Goal: Task Accomplishment & Management: Complete application form

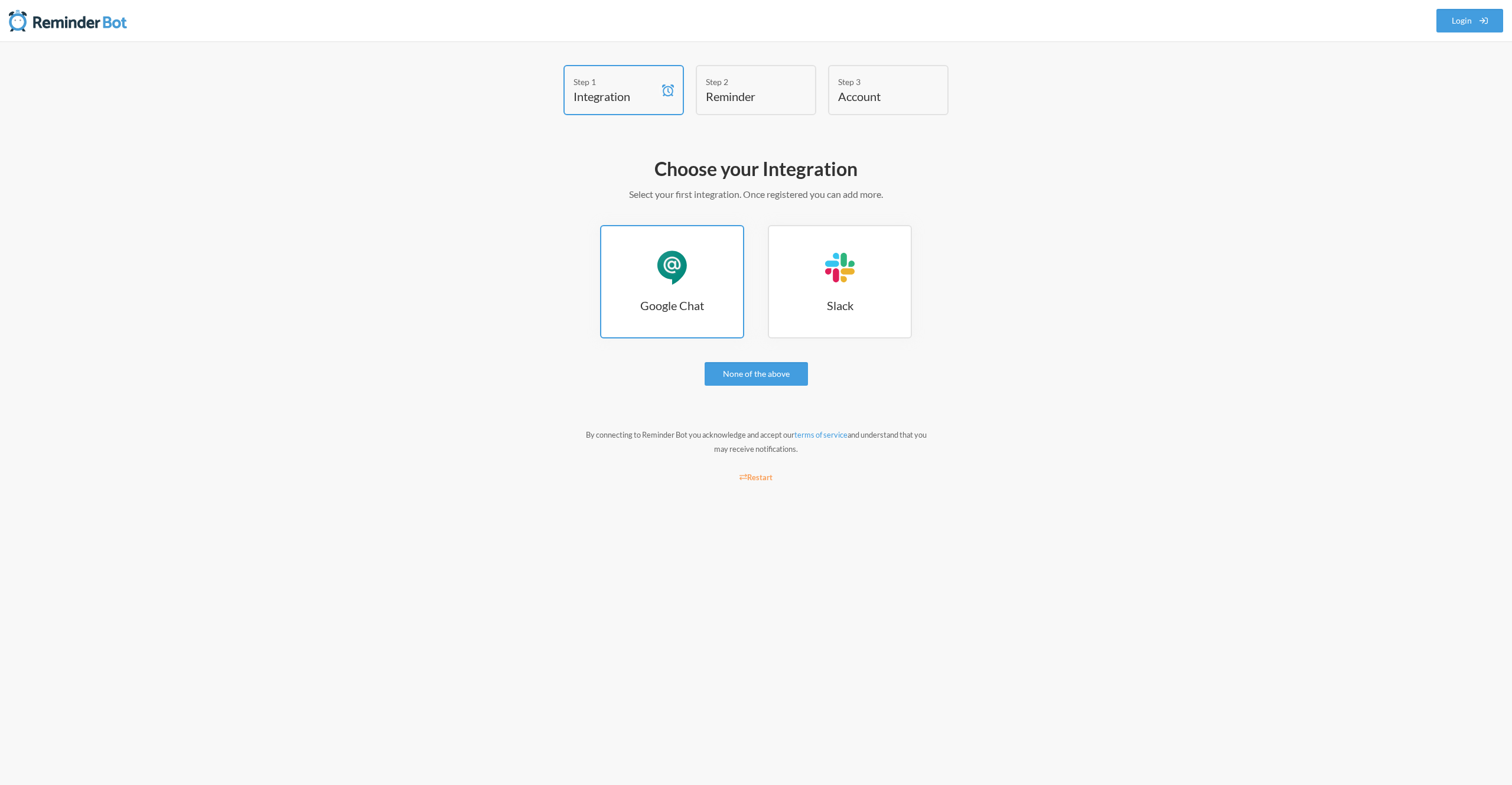
click at [685, 279] on div "Google Chat" at bounding box center [672, 267] width 36 height 36
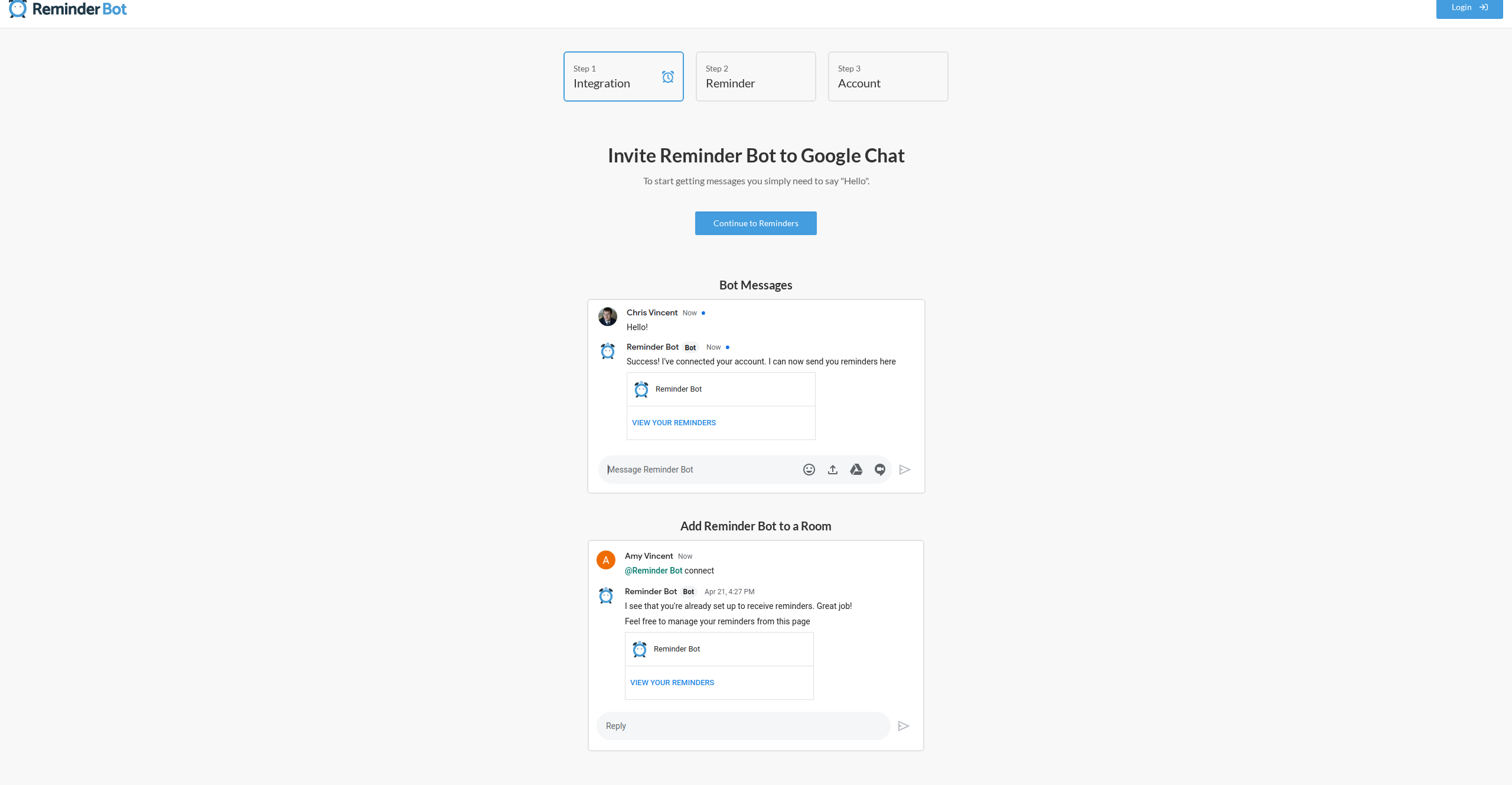
scroll to position [51, 0]
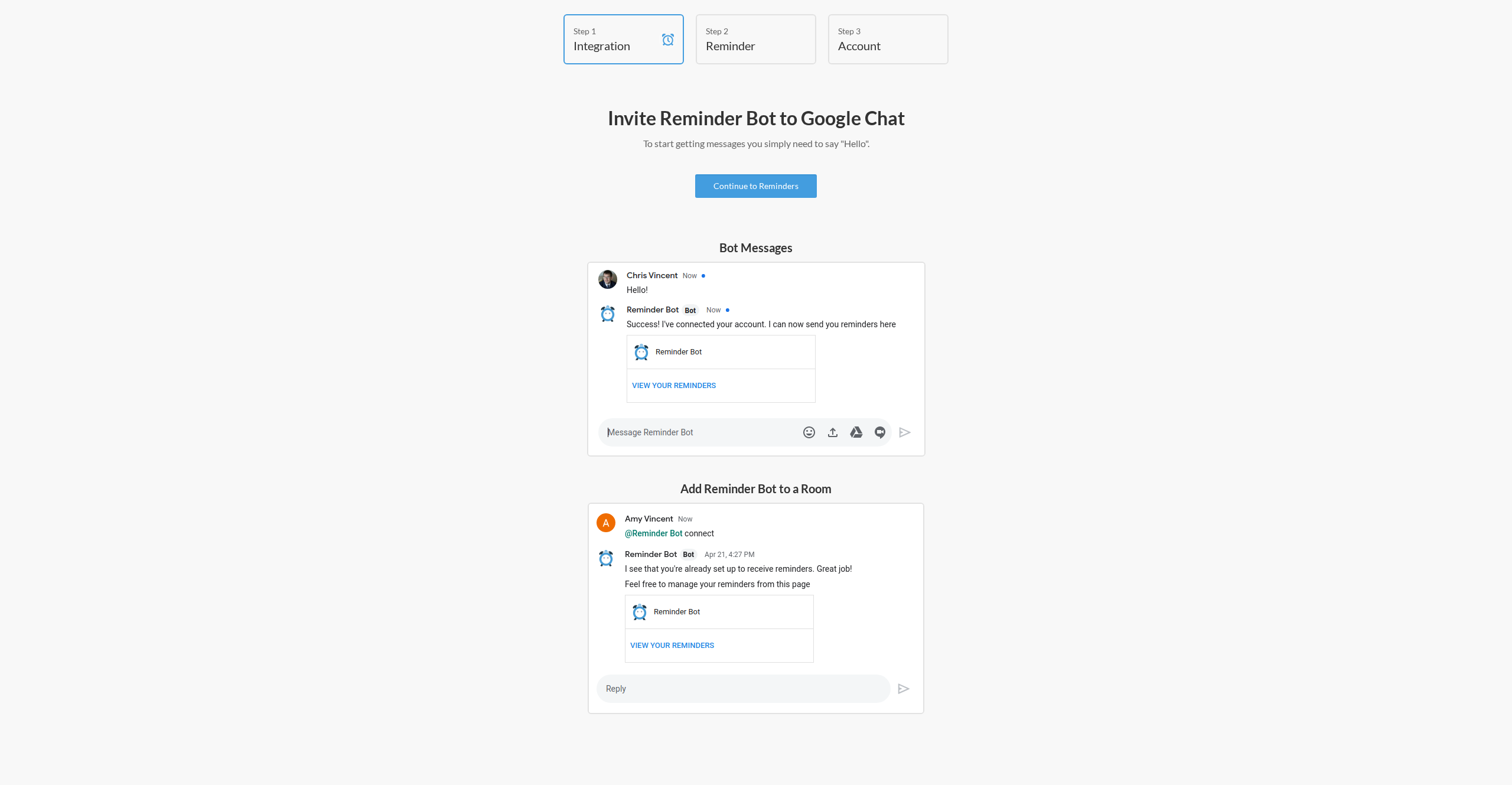
click at [652, 688] on img at bounding box center [756, 608] width 337 height 211
click at [693, 691] on img at bounding box center [756, 608] width 337 height 211
click at [654, 697] on img at bounding box center [756, 608] width 337 height 211
click at [782, 188] on link "Continue to Reminders" at bounding box center [756, 186] width 121 height 24
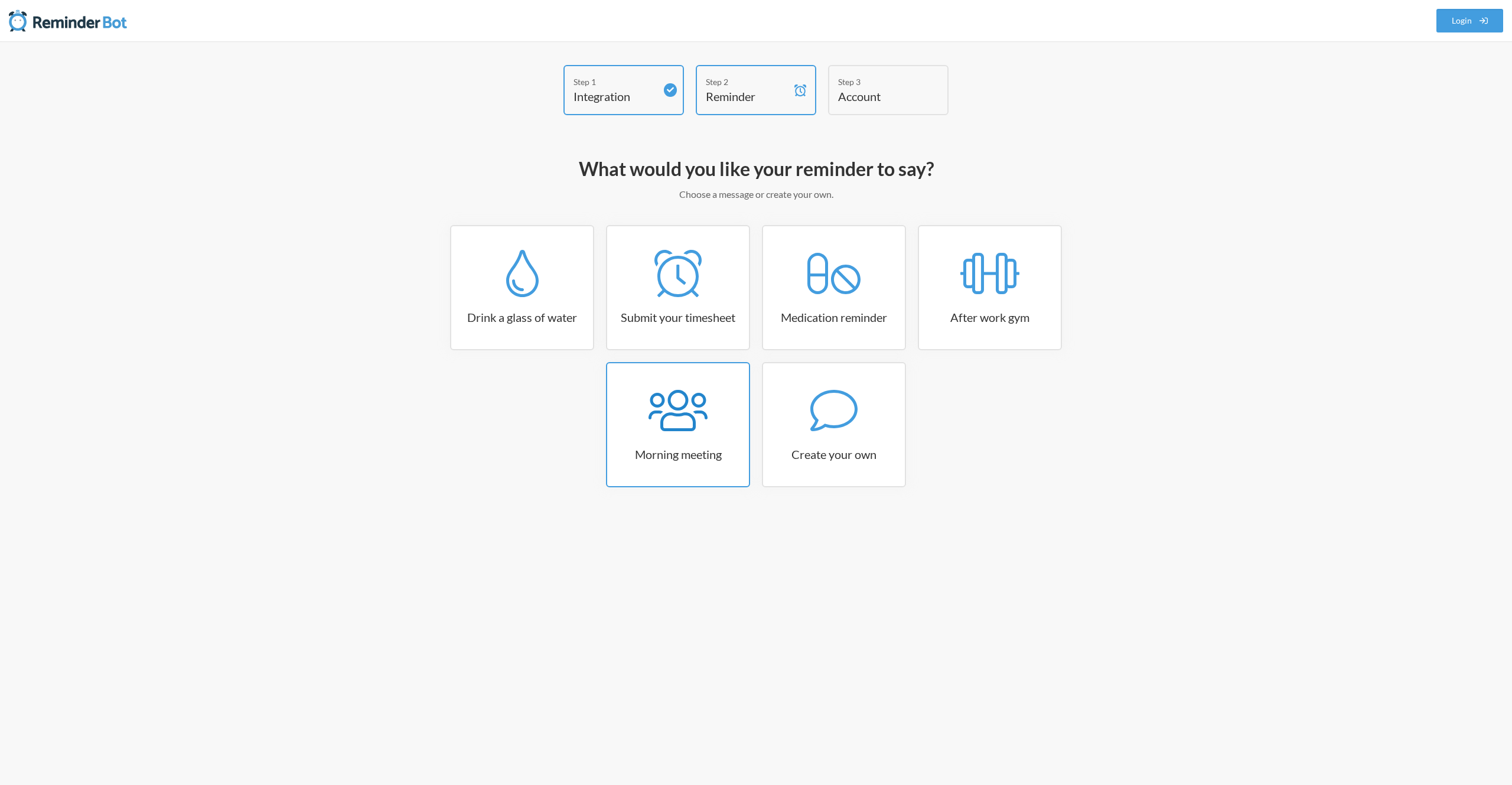
click at [683, 415] on icon at bounding box center [677, 411] width 59 height 48
select select "08:30:00"
select select "true"
select select "09:45:00"
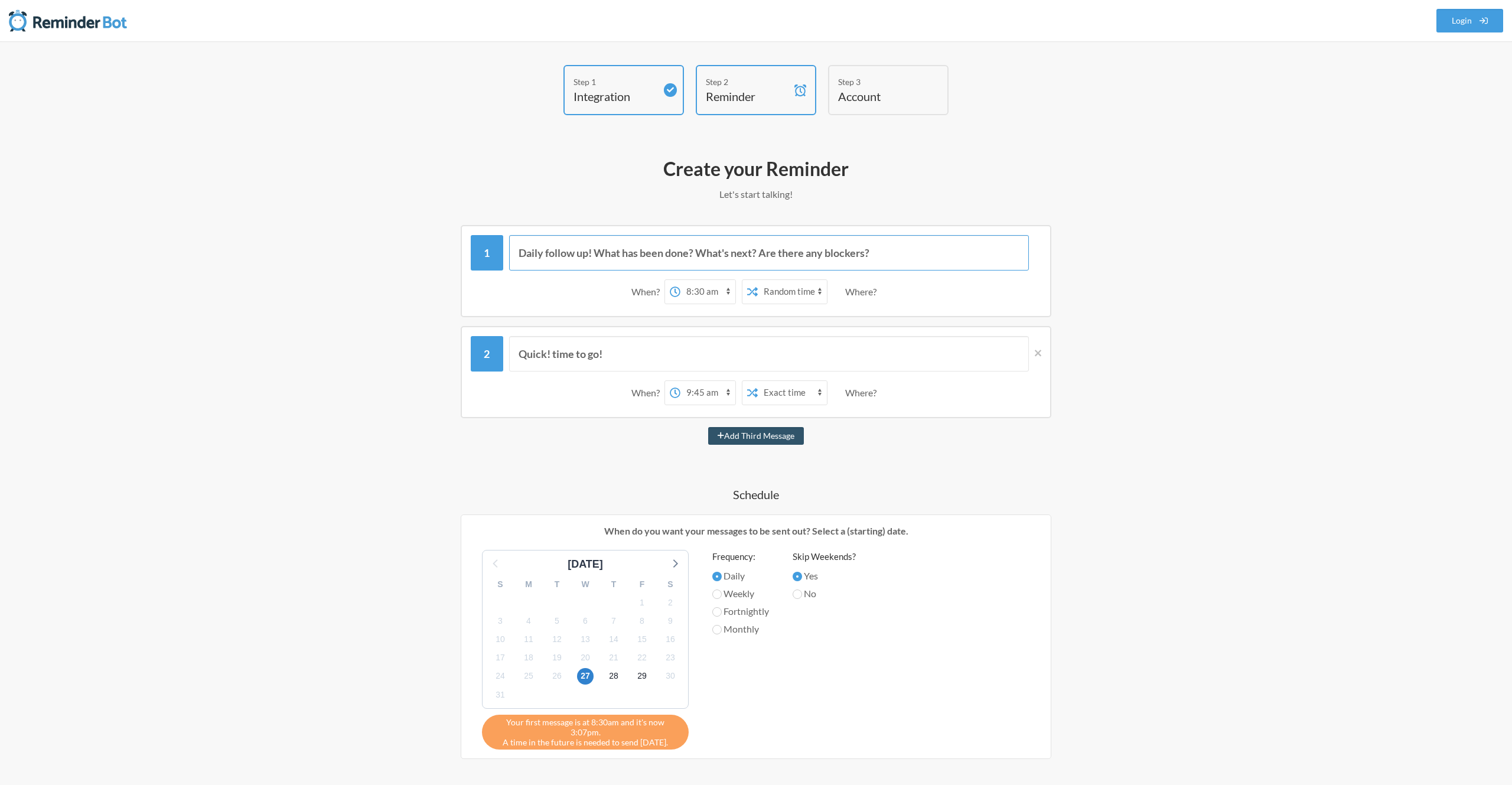
click at [570, 254] on input "Daily follow up! What has been done? What's next? Are there any blockers?" at bounding box center [769, 253] width 520 height 36
drag, startPoint x: 730, startPoint y: 106, endPoint x: 560, endPoint y: 100, distance: 170.1
click at [730, 106] on div "Step 2 Reminder" at bounding box center [756, 90] width 120 height 50
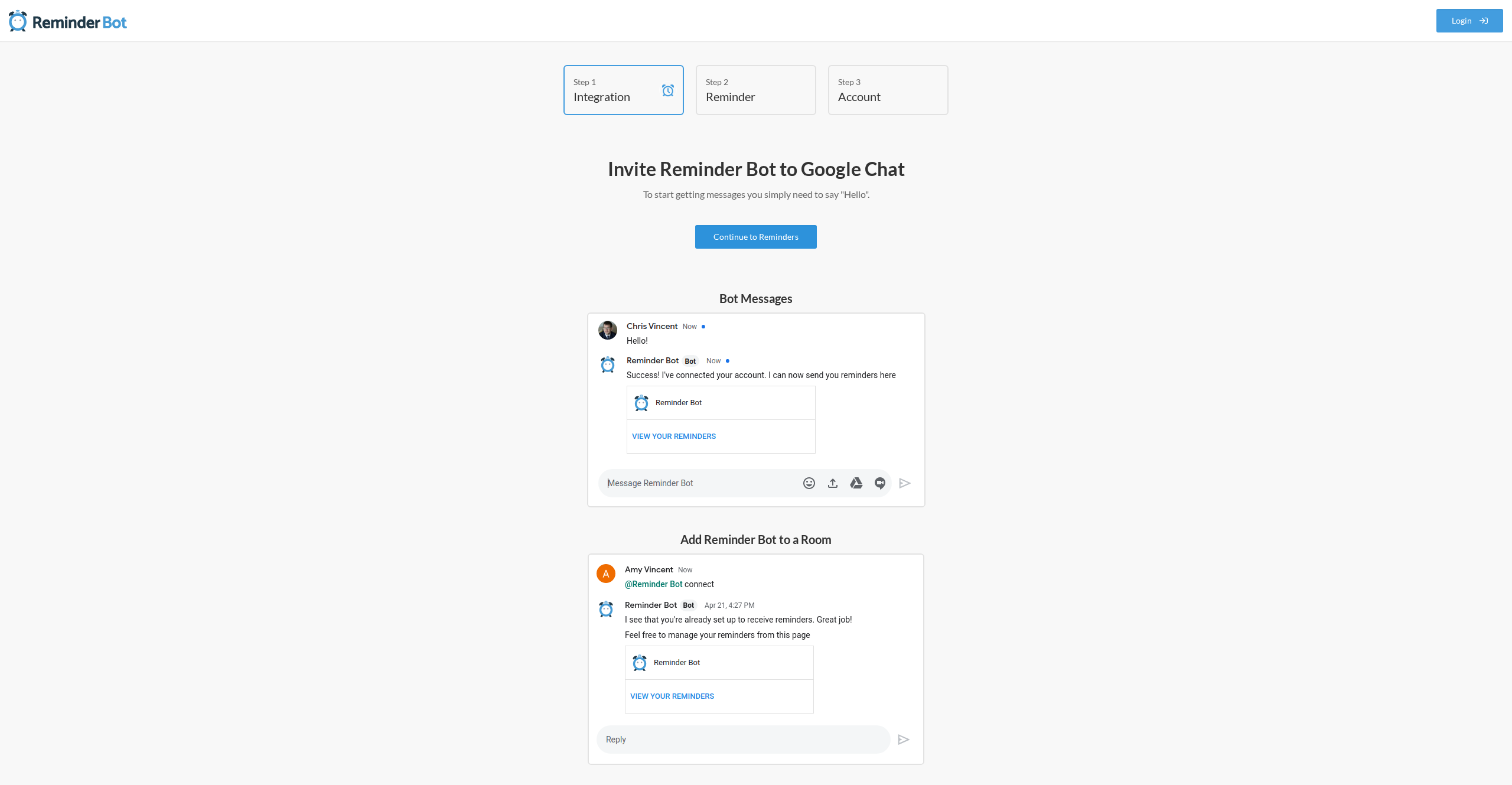
click at [743, 240] on link "Continue to Reminders" at bounding box center [756, 237] width 121 height 24
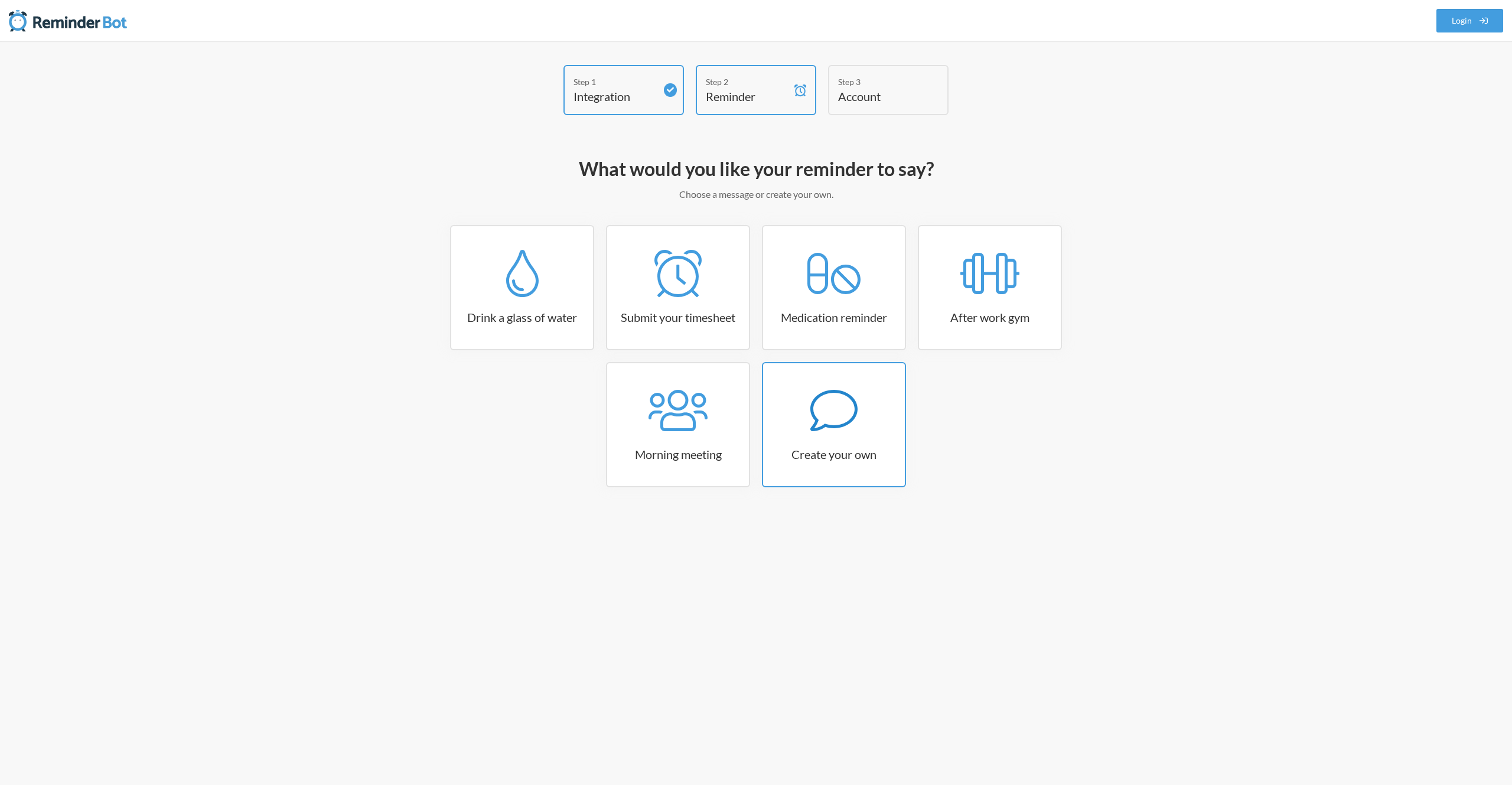
click at [856, 444] on link "Create your own" at bounding box center [834, 425] width 144 height 125
select select "07:30:00"
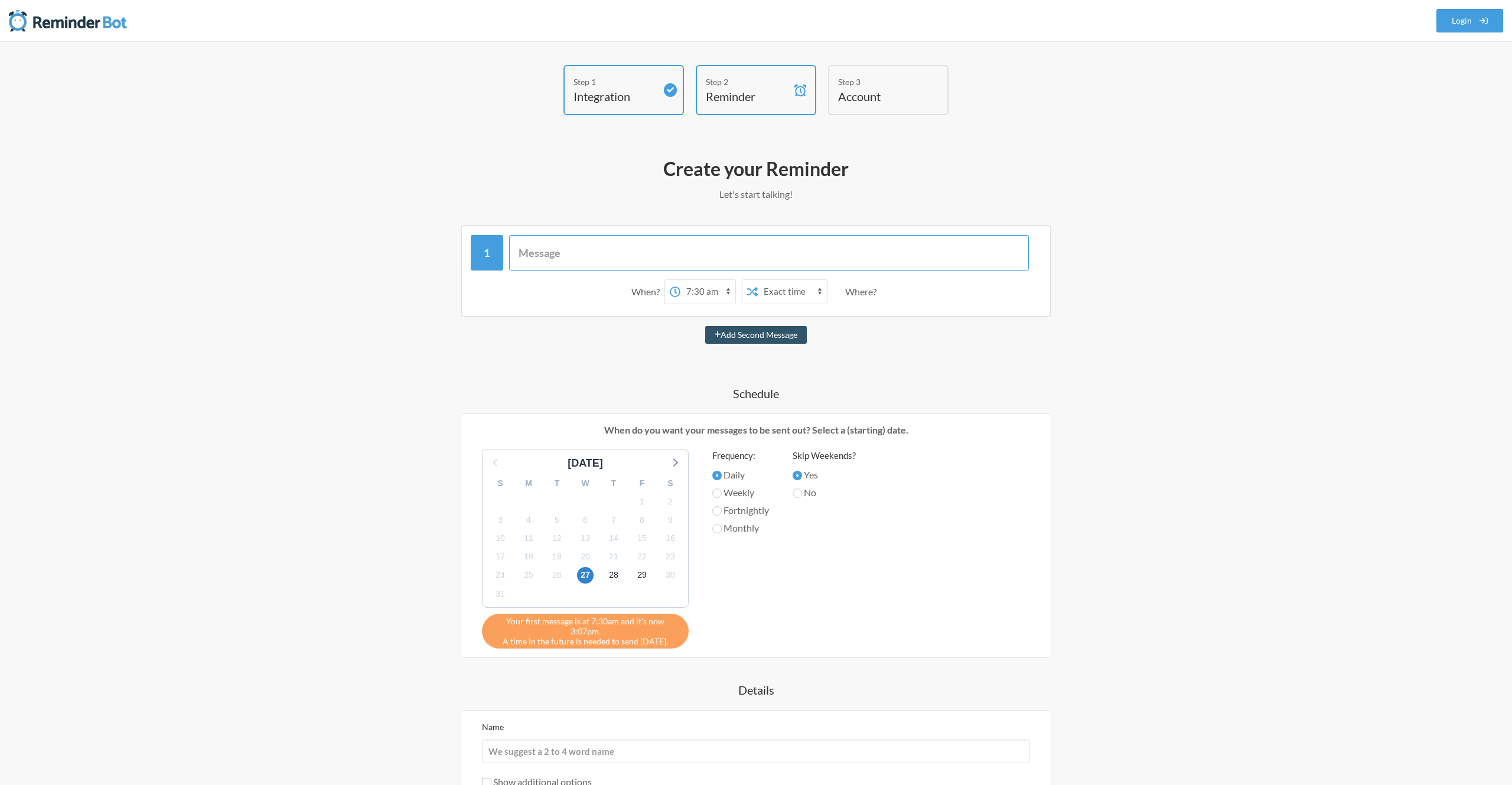
click at [547, 257] on input "text" at bounding box center [769, 253] width 520 height 36
click at [571, 252] on input "Hi" at bounding box center [769, 253] width 520 height 36
paste input "Hi @all mn check qua Meeting Notes và input trước topic mà mn muốn share/sync/r…"
drag, startPoint x: 953, startPoint y: 256, endPoint x: 483, endPoint y: 252, distance: 470.0
click at [483, 252] on div "Hi @all Hi @all mn check qua Meeting Notes và input trước topic mà mn muốn shar…" at bounding box center [756, 253] width 570 height 36
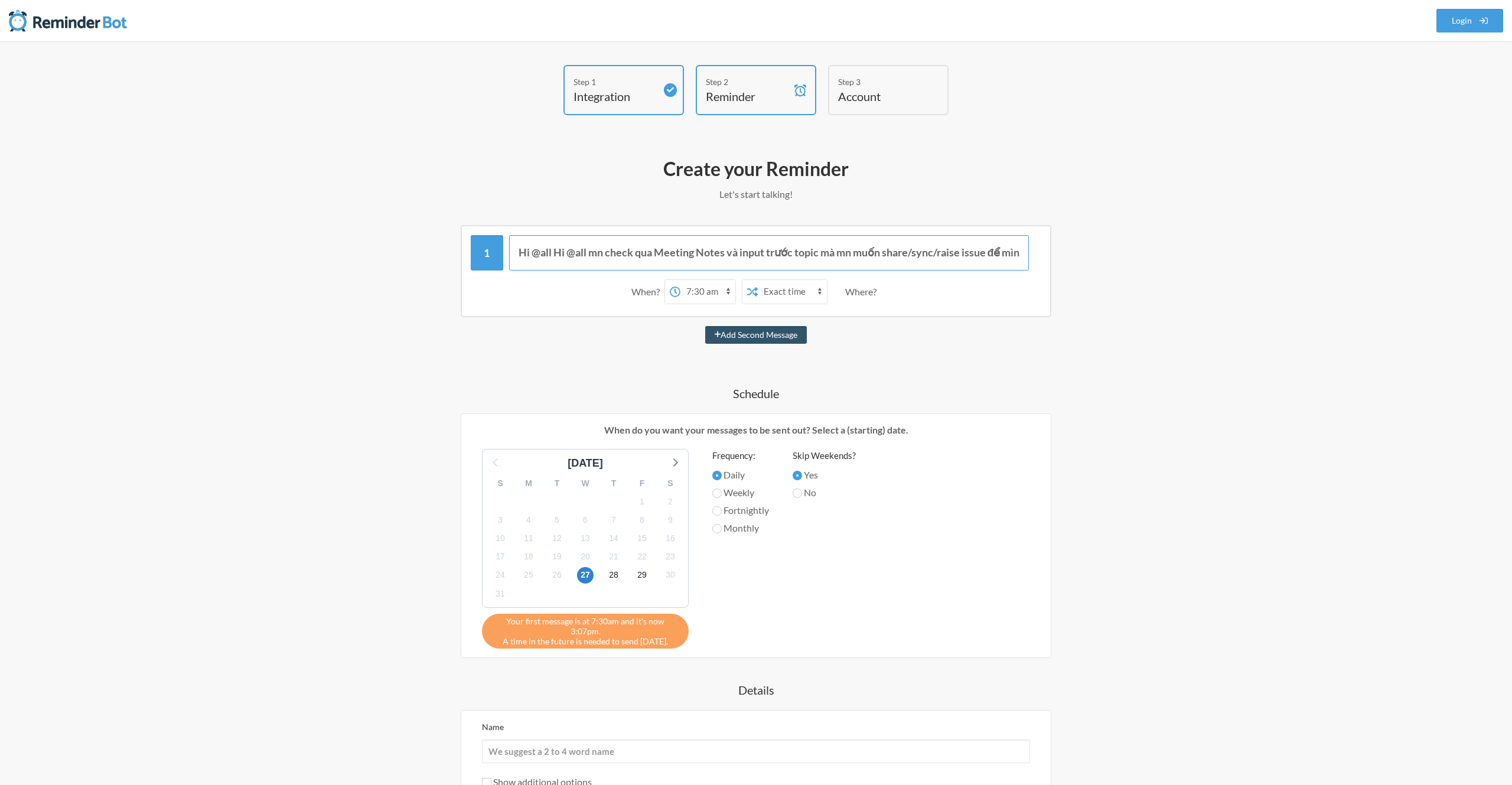
click at [647, 256] on input "Hi @all Hi @all mn check qua Meeting Notes và input trước topic mà mn muốn shar…" at bounding box center [769, 253] width 520 height 36
drag, startPoint x: 588, startPoint y: 254, endPoint x: 776, endPoint y: 272, distance: 188.9
click at [977, 299] on div "Hi @all Hi @all mn check qua Meeting Notes và input trước topic mà mn muốn shar…" at bounding box center [756, 273] width 570 height 75
drag, startPoint x: 596, startPoint y: 255, endPoint x: 1059, endPoint y: 296, distance: 464.8
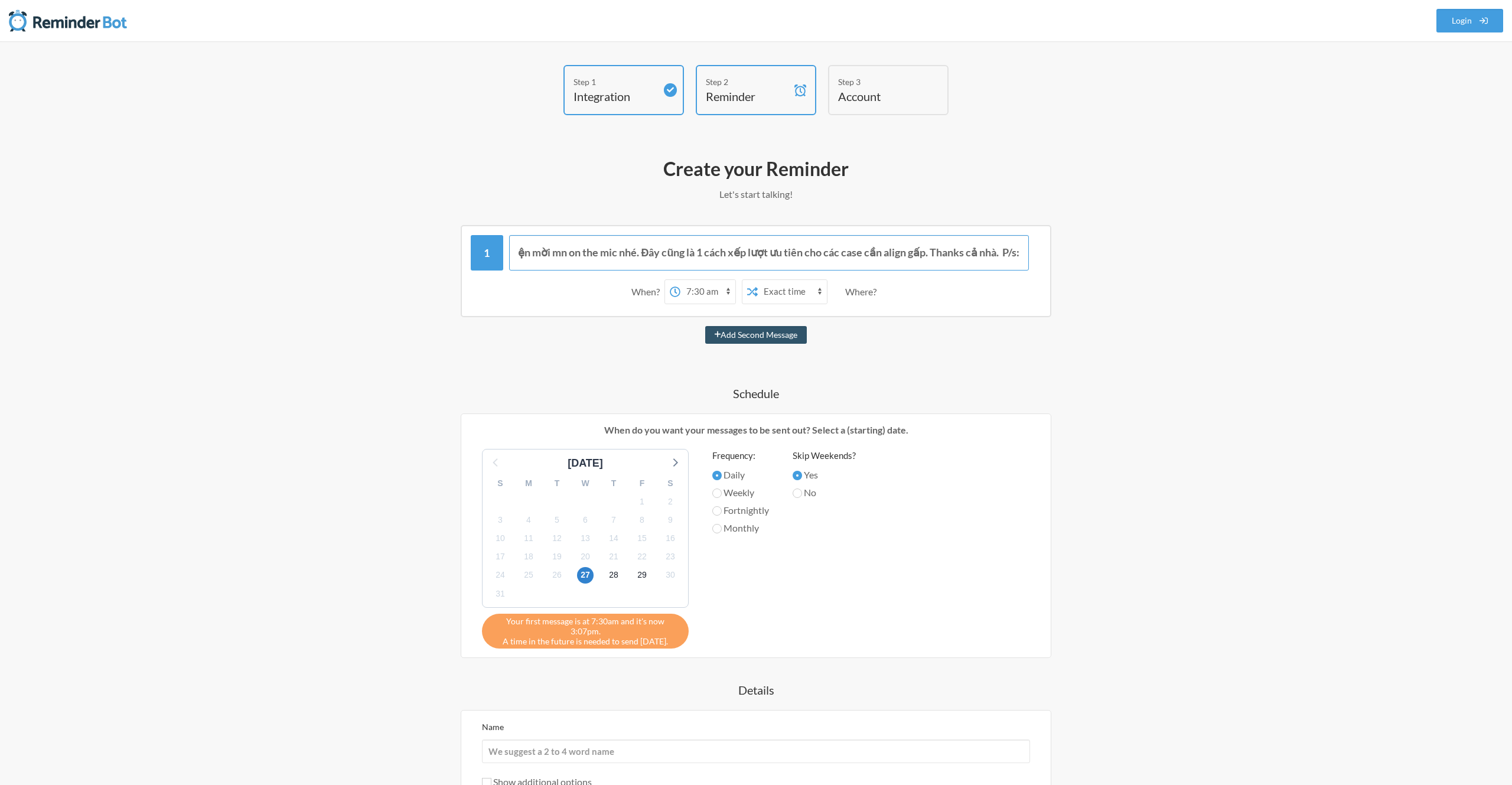
click at [1059, 296] on div "Hi @all Hi @all mn check qua Meeting Notes và input trước topic mà mn muốn shar…" at bounding box center [756, 271] width 685 height 92
click at [572, 257] on input "Hi @all," at bounding box center [769, 253] width 520 height 36
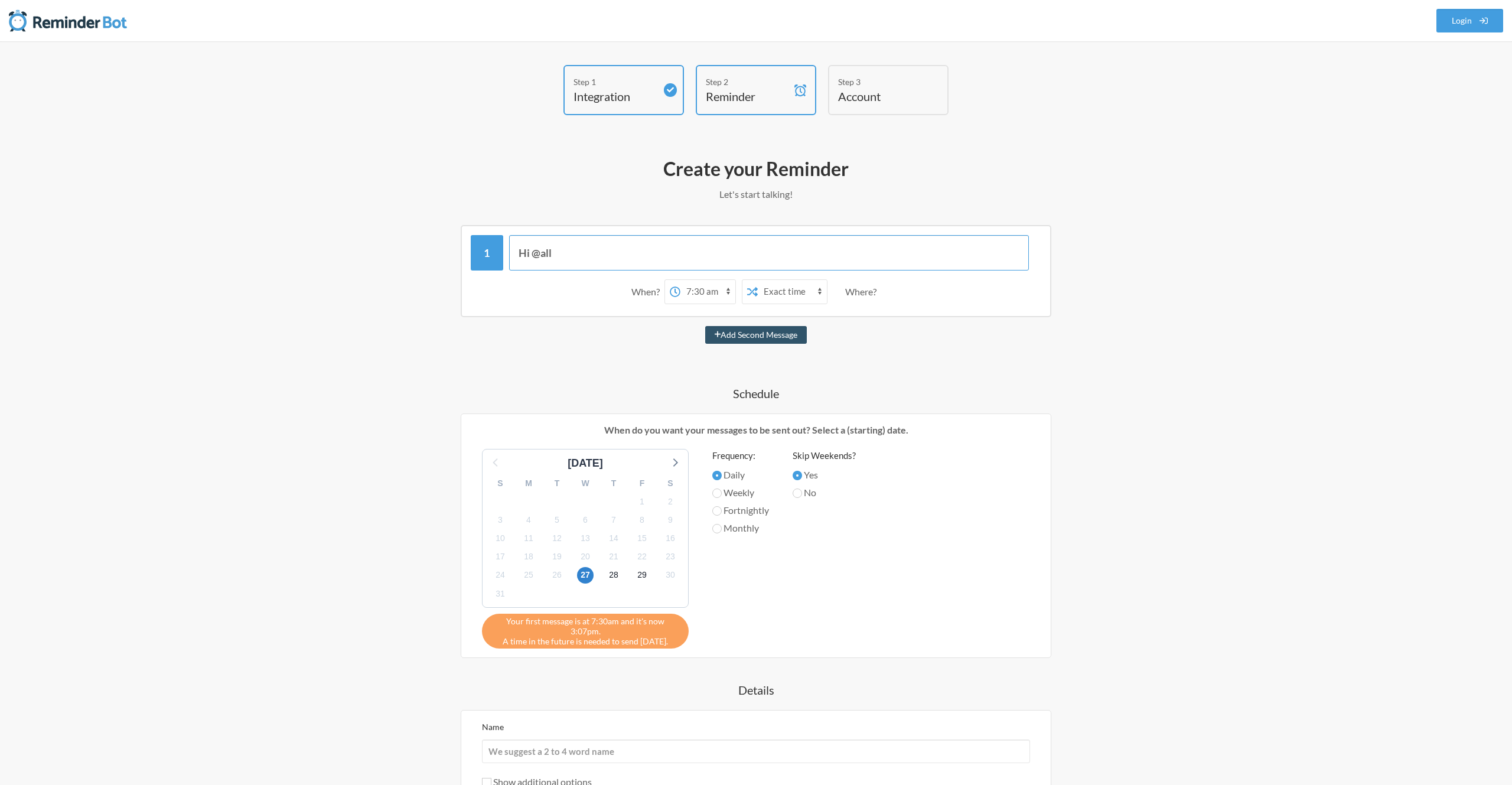
paste input "mọi người nhớ điền design updates vào meeting note nhé 📝 để chuẩn bị đầy đủ cho…"
drag, startPoint x: 722, startPoint y: 260, endPoint x: 526, endPoint y: 255, distance: 196.1
click at [445, 261] on div "Hi @all mọi người nhớ điền design updates vào meeting note nhé 📝 để chuẩn bị đầ…" at bounding box center [756, 271] width 685 height 92
click at [714, 250] on input "Hi @all mọi người nhớ điền design updates vào meeting note nhé 📝 để chuẩn bị đầ…" at bounding box center [769, 253] width 520 height 36
click at [637, 253] on input "Hi @all mọi người nhớ điền design updates vào meeting note nhé 📝 để chuẩn bị đầ…" at bounding box center [769, 253] width 520 height 36
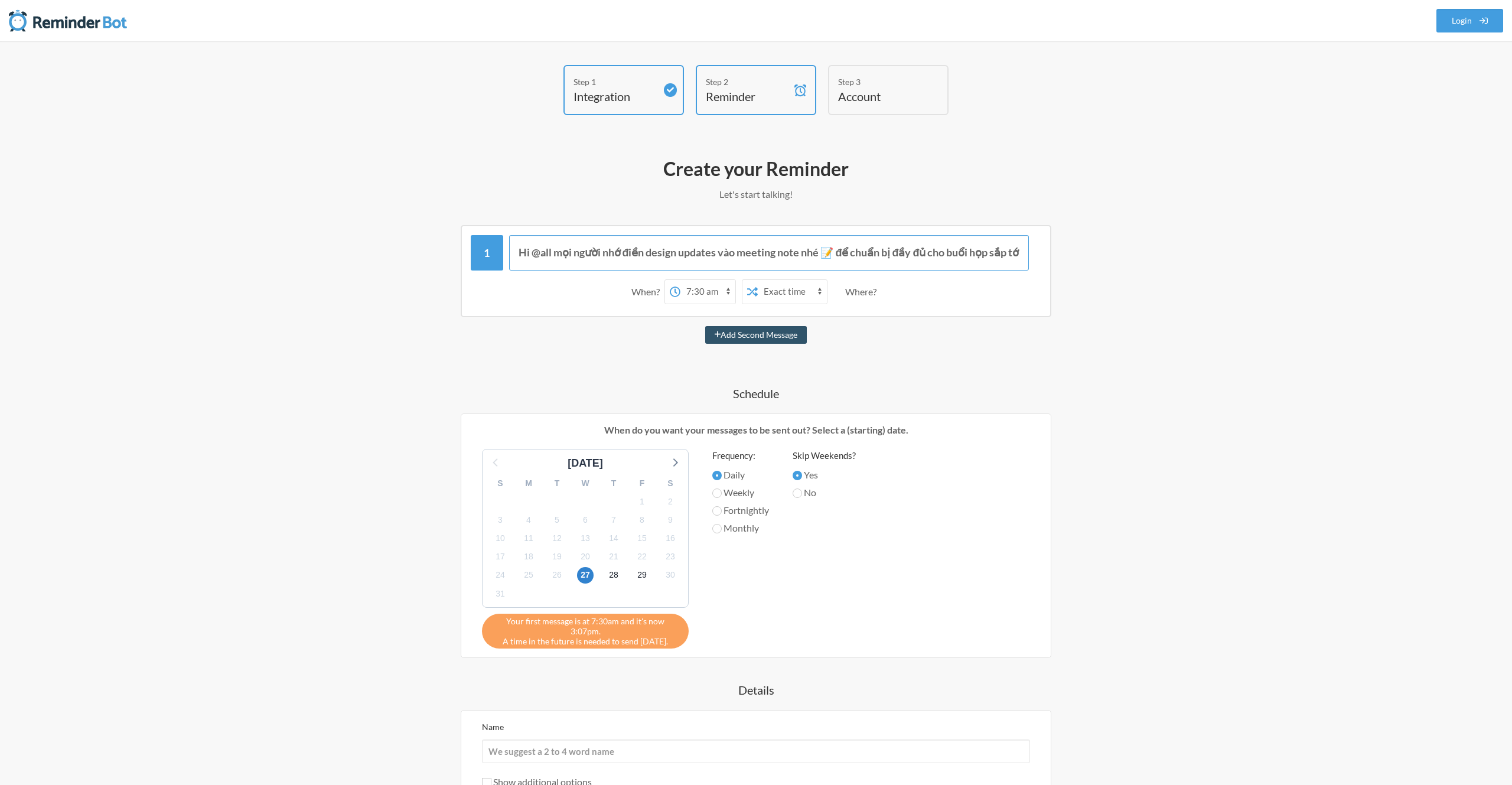
click at [656, 254] on input "Hi @all mọi người nhớ điền design updates vào meeting note nhé 📝 để chuẩn bị đầ…" at bounding box center [769, 253] width 520 height 36
click at [703, 252] on input "Hi @all mọi người nhớ điền design updates vào meeting note nhé 📝 để chuẩn bị đầ…" at bounding box center [769, 253] width 520 height 36
drag, startPoint x: 739, startPoint y: 254, endPoint x: 802, endPoint y: 254, distance: 63.0
click at [802, 254] on input "Hi @all mọi người nhớ điền design updates vào meeting note nhé 📝 để chuẩn bị đầ…" at bounding box center [769, 253] width 520 height 36
click at [754, 255] on input "Hi @all mọi người nhớ điền design updates vào meeting note nhé 📝 để chuẩn bị đầ…" at bounding box center [769, 253] width 520 height 36
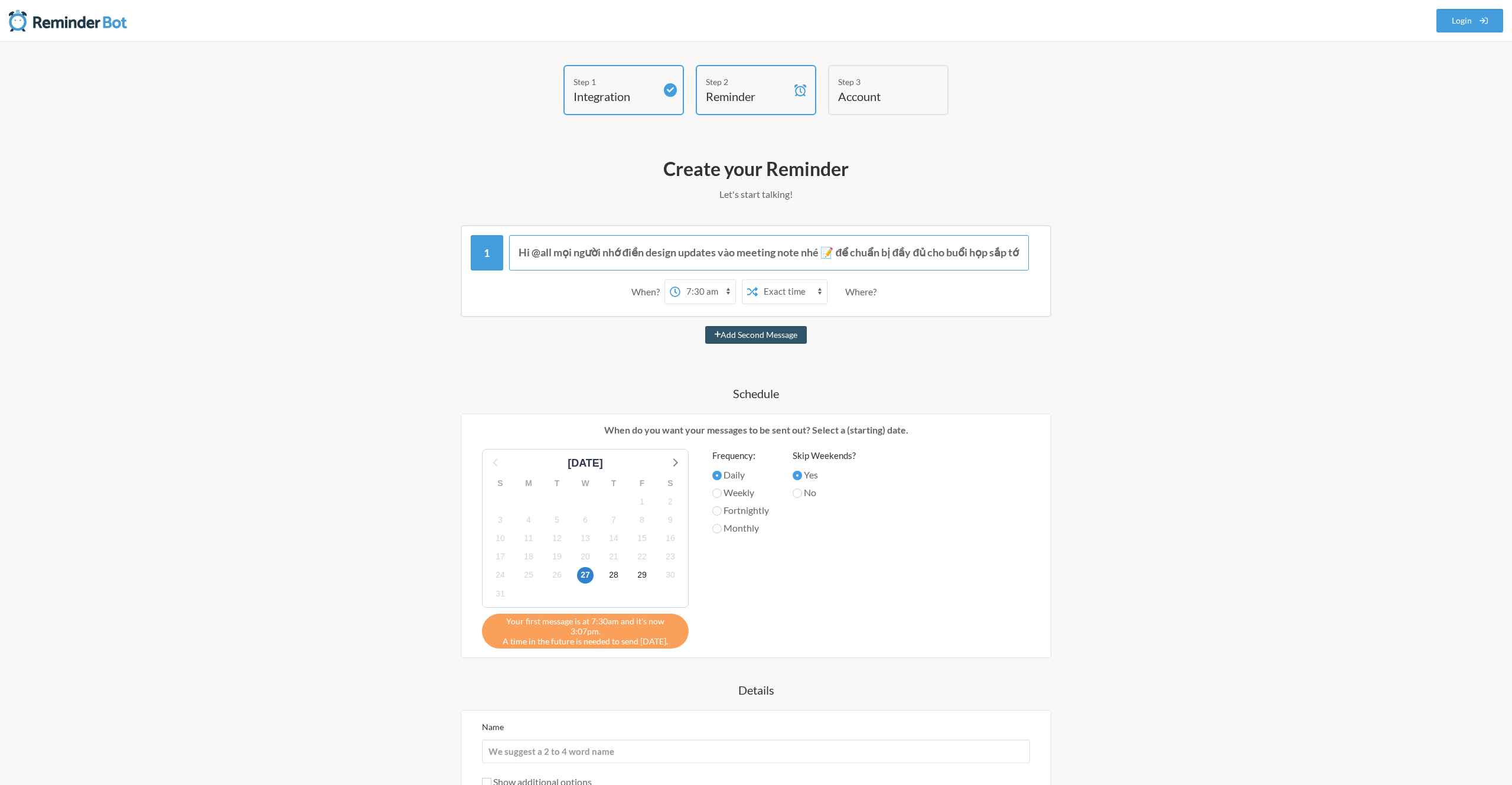
click at [754, 255] on input "Hi @all mọi người nhớ điền design updates vào meeting note nhé 📝 để chuẩn bị đầ…" at bounding box center [769, 253] width 520 height 36
click at [793, 255] on input "Hi @all mọi người nhớ điền design updates vào meeting note nhé 📝 để chuẩn bị đầ…" at bounding box center [769, 253] width 520 height 36
drag, startPoint x: 802, startPoint y: 254, endPoint x: 741, endPoint y: 254, distance: 61.0
click at [741, 254] on input "Hi @all mọi người nhớ điền design updates vào meeting note nhé 📝 để chuẩn bị đầ…" at bounding box center [769, 253] width 520 height 36
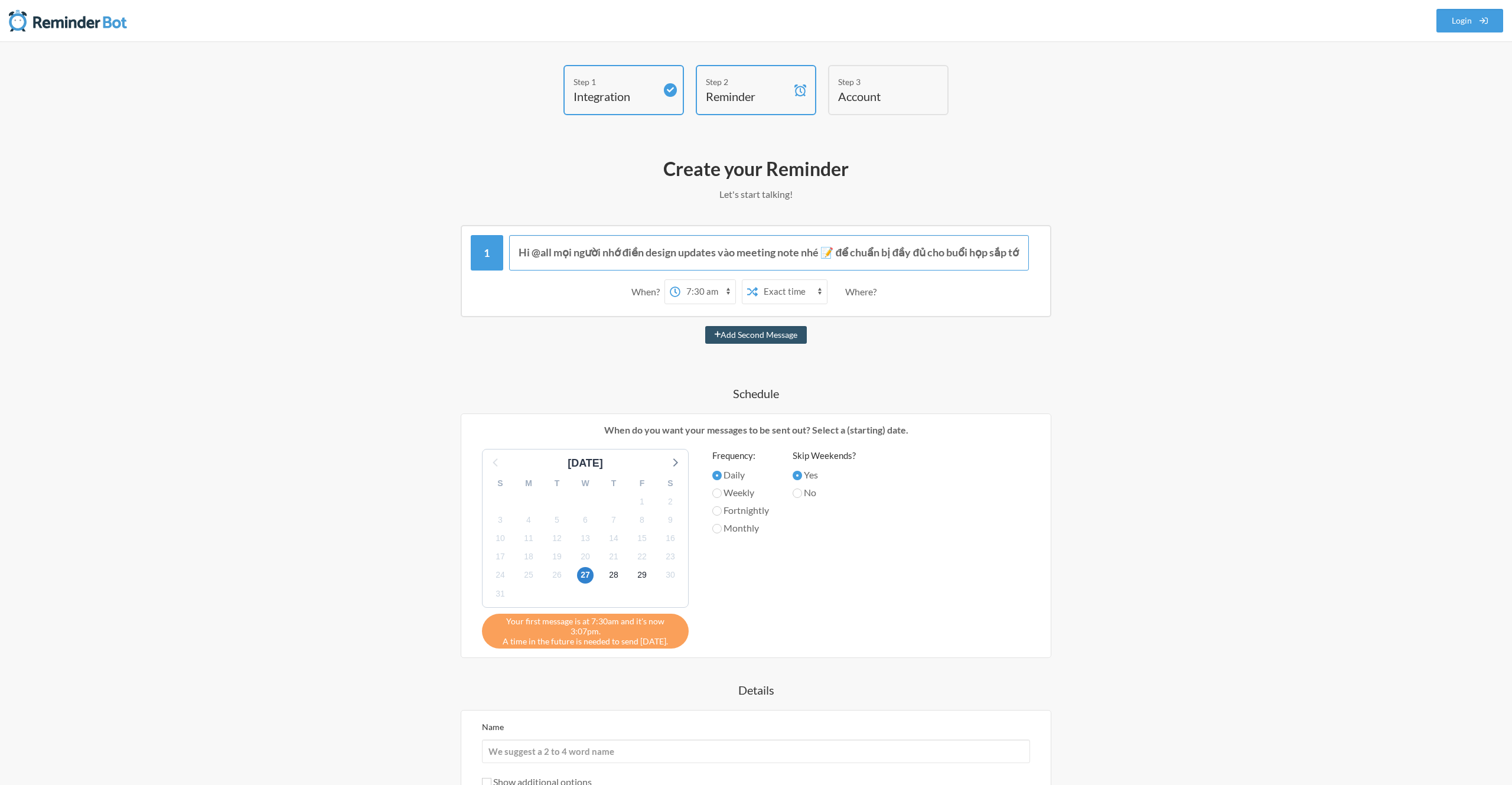
click at [905, 260] on input "Hi @all mọi người nhớ điền design updates vào meeting note nhé 📝 để chuẩn bị đầ…" at bounding box center [769, 253] width 520 height 36
click at [837, 253] on input "Hi @all mọi người nhớ điền design updates vào meeting note nhé 📝 để chuẩn bị đầ…" at bounding box center [769, 253] width 520 height 36
click at [555, 254] on input "Hi @all mọi người nhớ điền design updates vào meeting note nhé để chuẩn bị đầy …" at bounding box center [769, 253] width 520 height 36
drag, startPoint x: 977, startPoint y: 252, endPoint x: 1023, endPoint y: 255, distance: 46.1
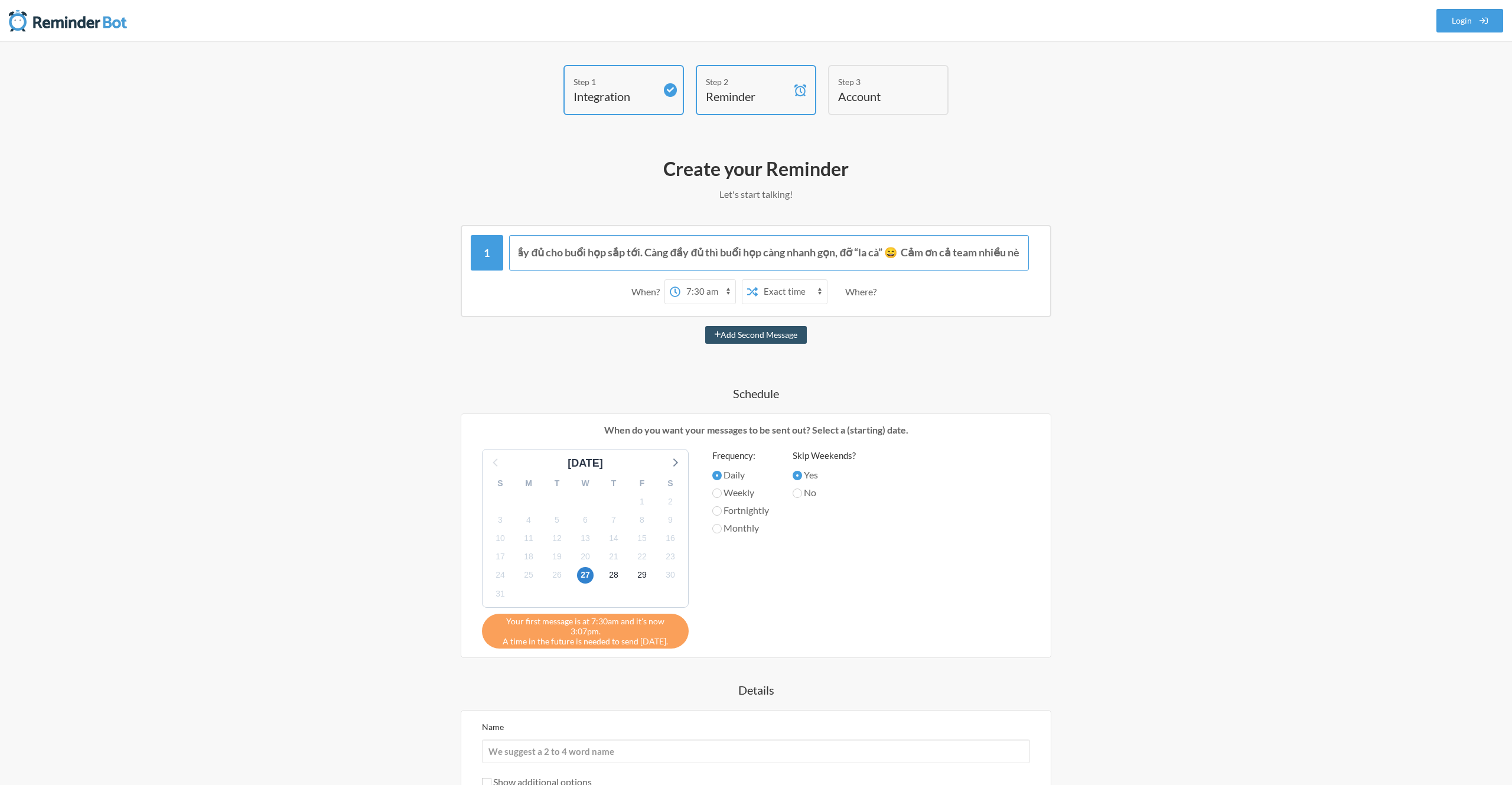
click at [1023, 255] on input "Hi @all Để chuẩn bị cho meeting sắp tới, mọi người nhớ điền design updates vào …" at bounding box center [769, 253] width 520 height 36
type input "Hi @all Để chuẩn bị cho meeting sắp tới, mọi người nhớ điền design updates vào …"
click at [705, 326] on button "Add Second Message" at bounding box center [756, 335] width 102 height 18
select select "08:30:00"
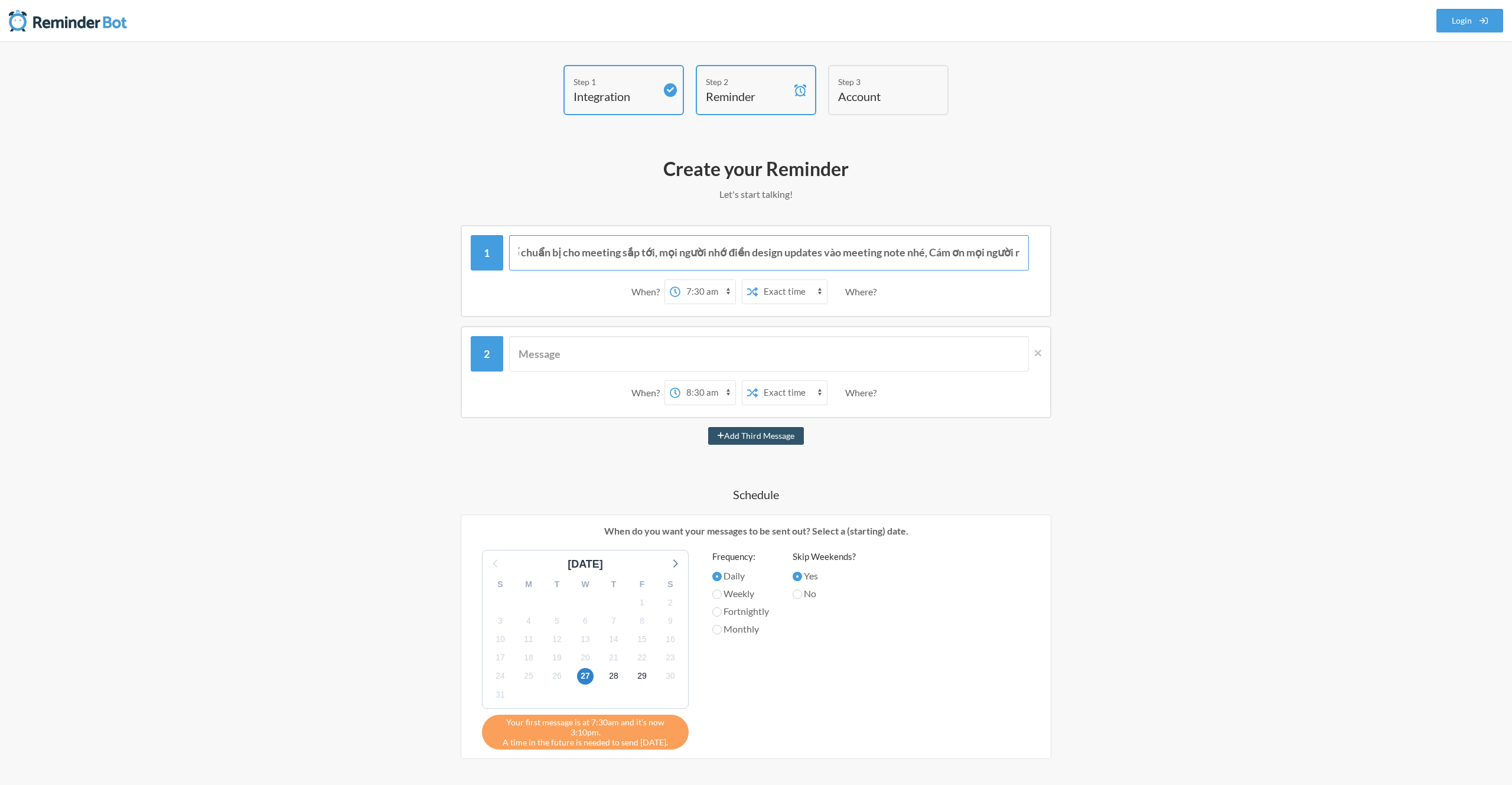
click at [1015, 250] on input "Hi @all Để chuẩn bị cho meeting sắp tới, mọi người nhớ điền design updates vào …" at bounding box center [769, 253] width 520 height 36
click at [1021, 255] on input "Hi @all Để chuẩn bị cho meeting sắp tới, mọi người nhớ điền design updates vào …" at bounding box center [769, 253] width 520 height 36
click at [1021, 252] on input "Hi @all Để chuẩn bị cho meeting sắp tới, mọi người nhớ điền design updates vào …" at bounding box center [769, 253] width 520 height 36
paste input "[URL][DOMAIN_NAME]"
type input "Hi @all Để chuẩn bị cho meeting sắp tới, mọi người nhớ điền design updates vào …"
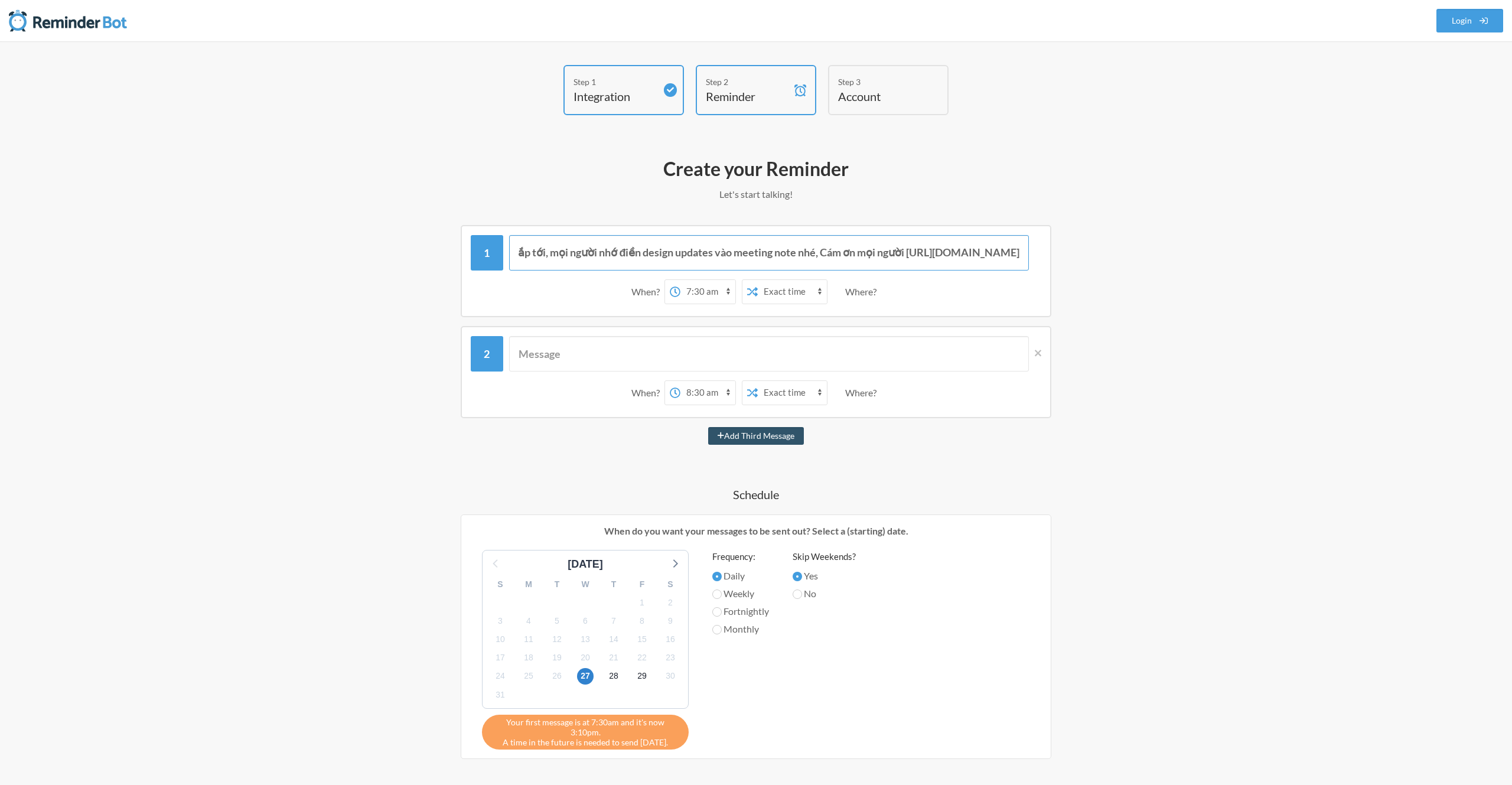
scroll to position [0, 662]
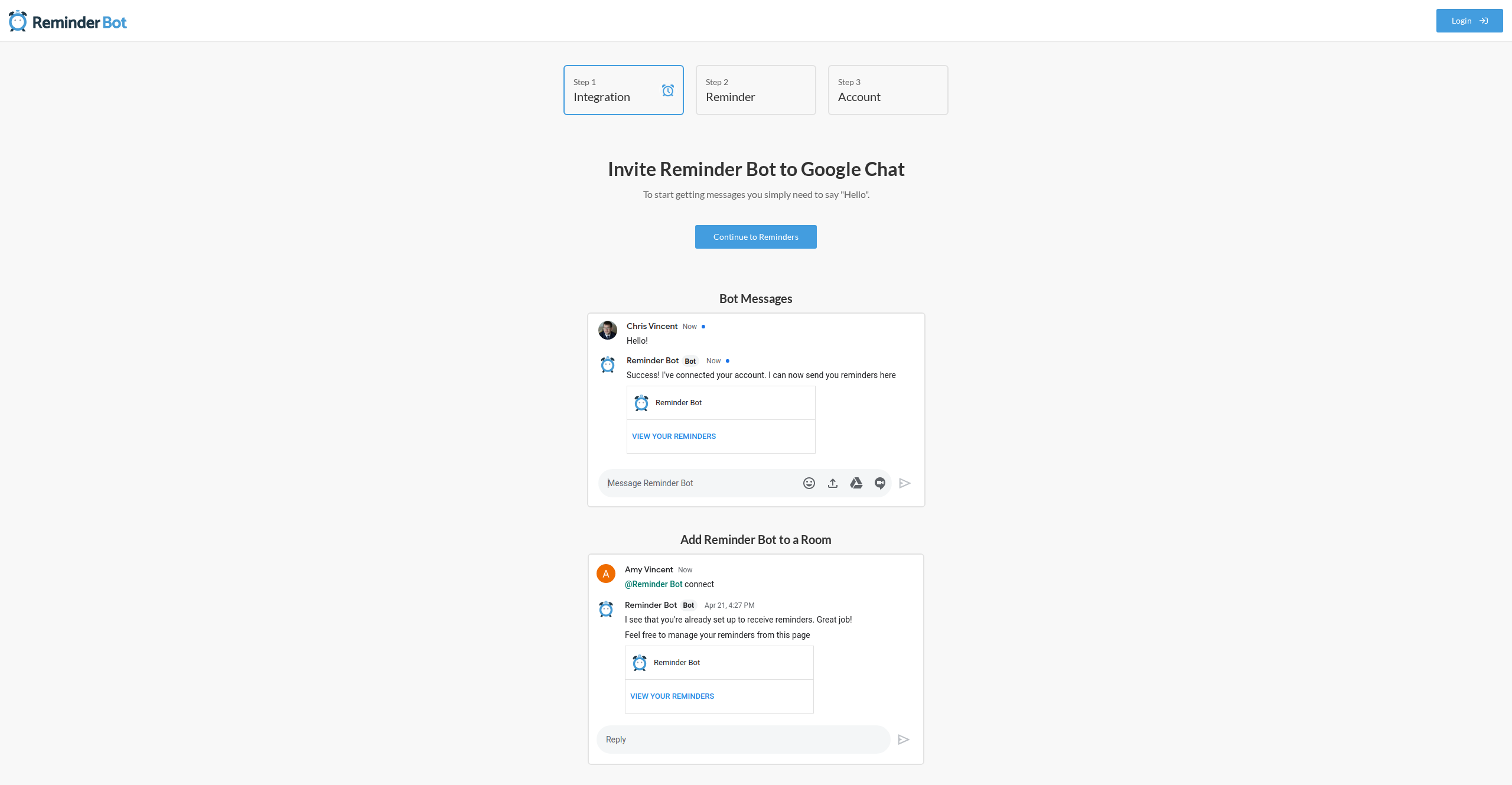
click at [758, 85] on div "Step 2" at bounding box center [747, 82] width 83 height 13
click at [766, 238] on link "Continue to Reminders" at bounding box center [756, 237] width 121 height 24
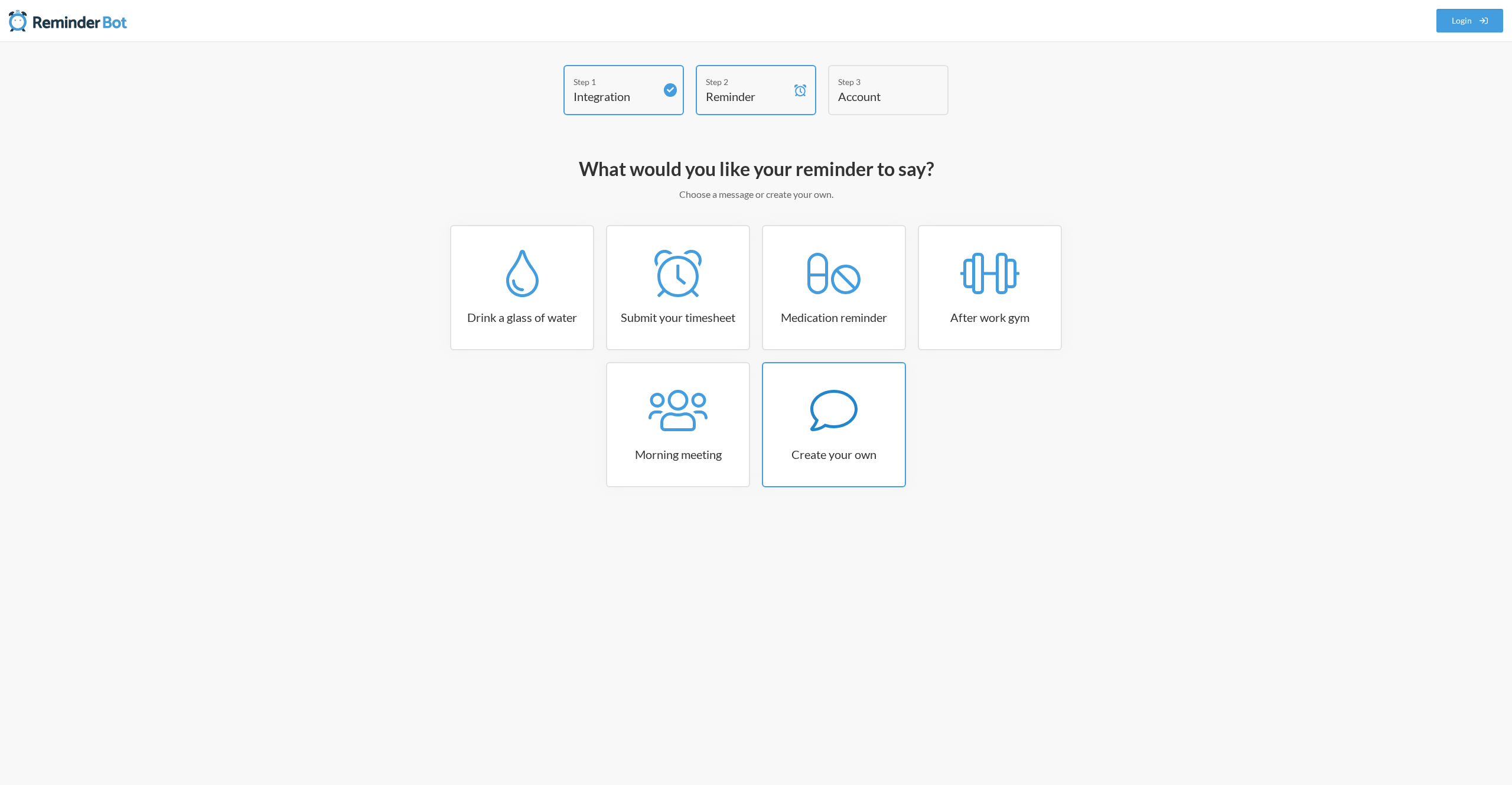
click at [863, 427] on div at bounding box center [834, 411] width 142 height 48
select select "10:30:00"
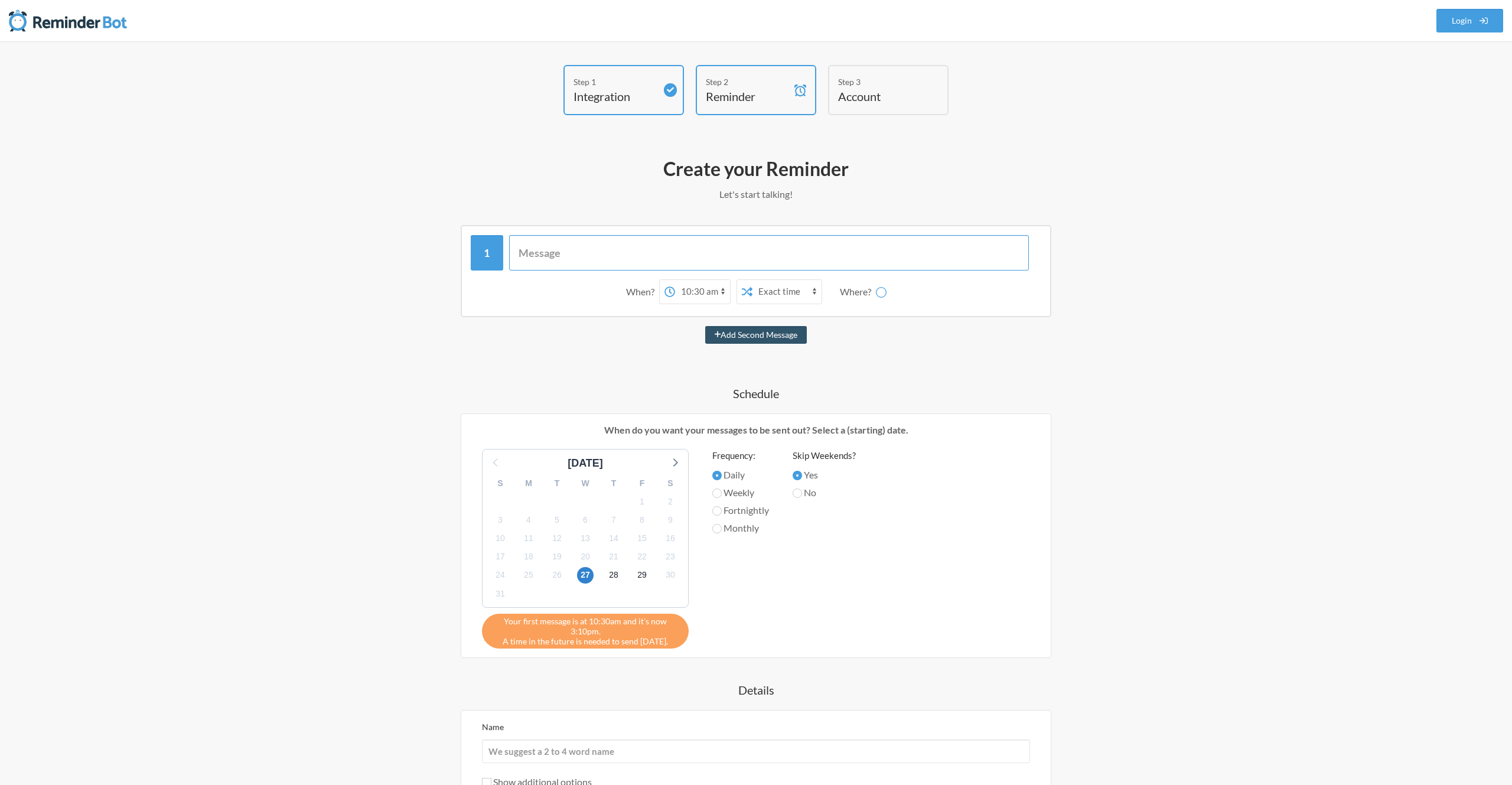
click at [583, 254] on input "text" at bounding box center [769, 253] width 520 height 36
click at [830, 256] on input "Hi @all Để chuẩn bị cho meeting sắp tới, mọi người nhớ điền design updates vào …" at bounding box center [769, 253] width 520 height 36
drag, startPoint x: 979, startPoint y: 254, endPoint x: 1000, endPoint y: 256, distance: 21.1
click at [1033, 253] on div "Hi @all Để chuẩn bị cho meeting sắp tới, mọi người nhớ điền design updates vào …" at bounding box center [756, 253] width 570 height 36
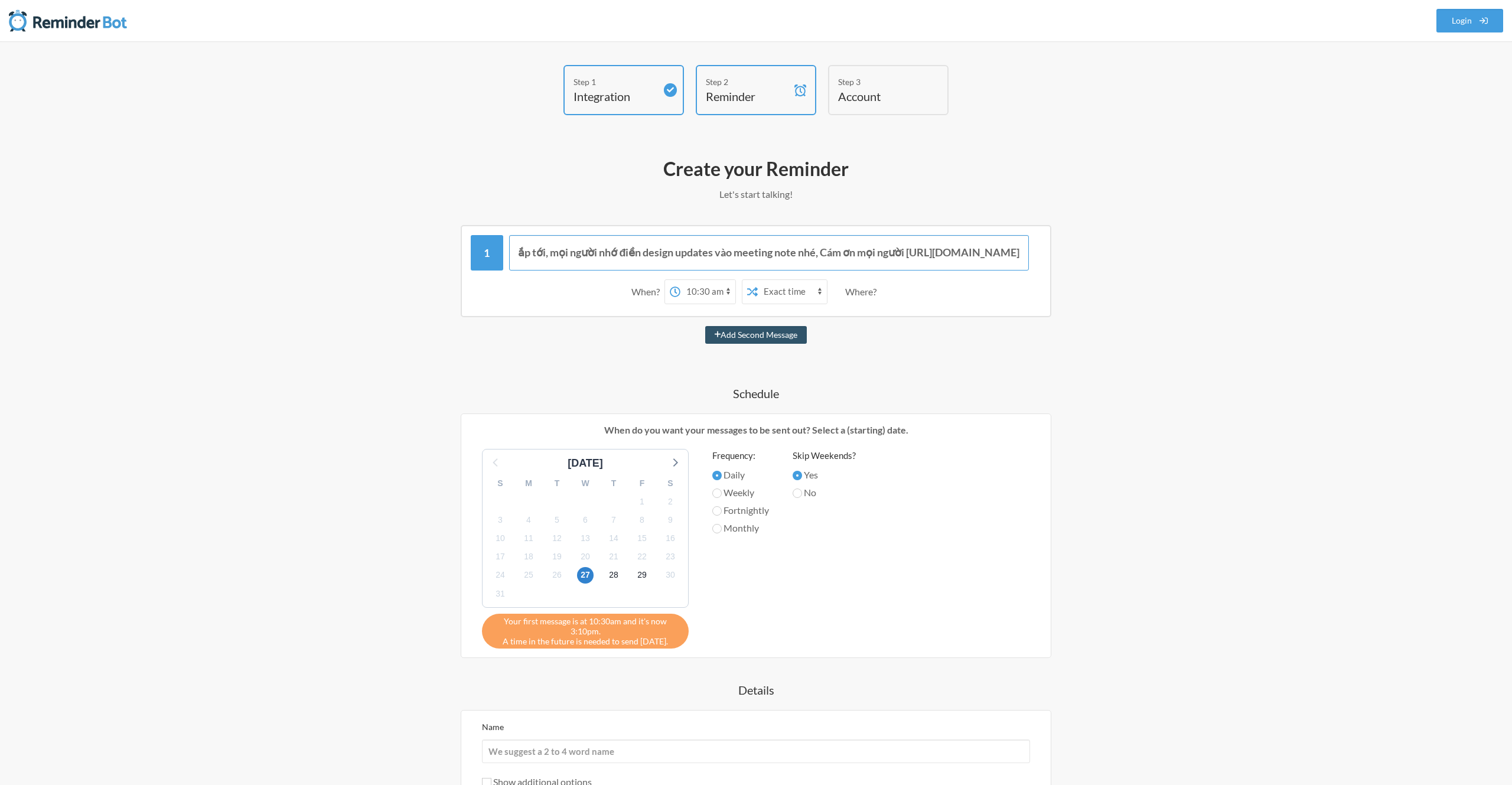
click at [610, 261] on input "Hi @all Để chuẩn bị cho meeting sắp tới, mọi người nhớ điền design updates vào …" at bounding box center [769, 253] width 520 height 36
drag, startPoint x: 585, startPoint y: 252, endPoint x: 809, endPoint y: 258, distance: 224.1
click at [809, 258] on input "Hi @all Để chuẩn bị cho meeting sắp tới, mọi người nhớ điền design updates vào …" at bounding box center [769, 253] width 520 height 36
drag, startPoint x: 893, startPoint y: 260, endPoint x: 909, endPoint y: 256, distance: 16.5
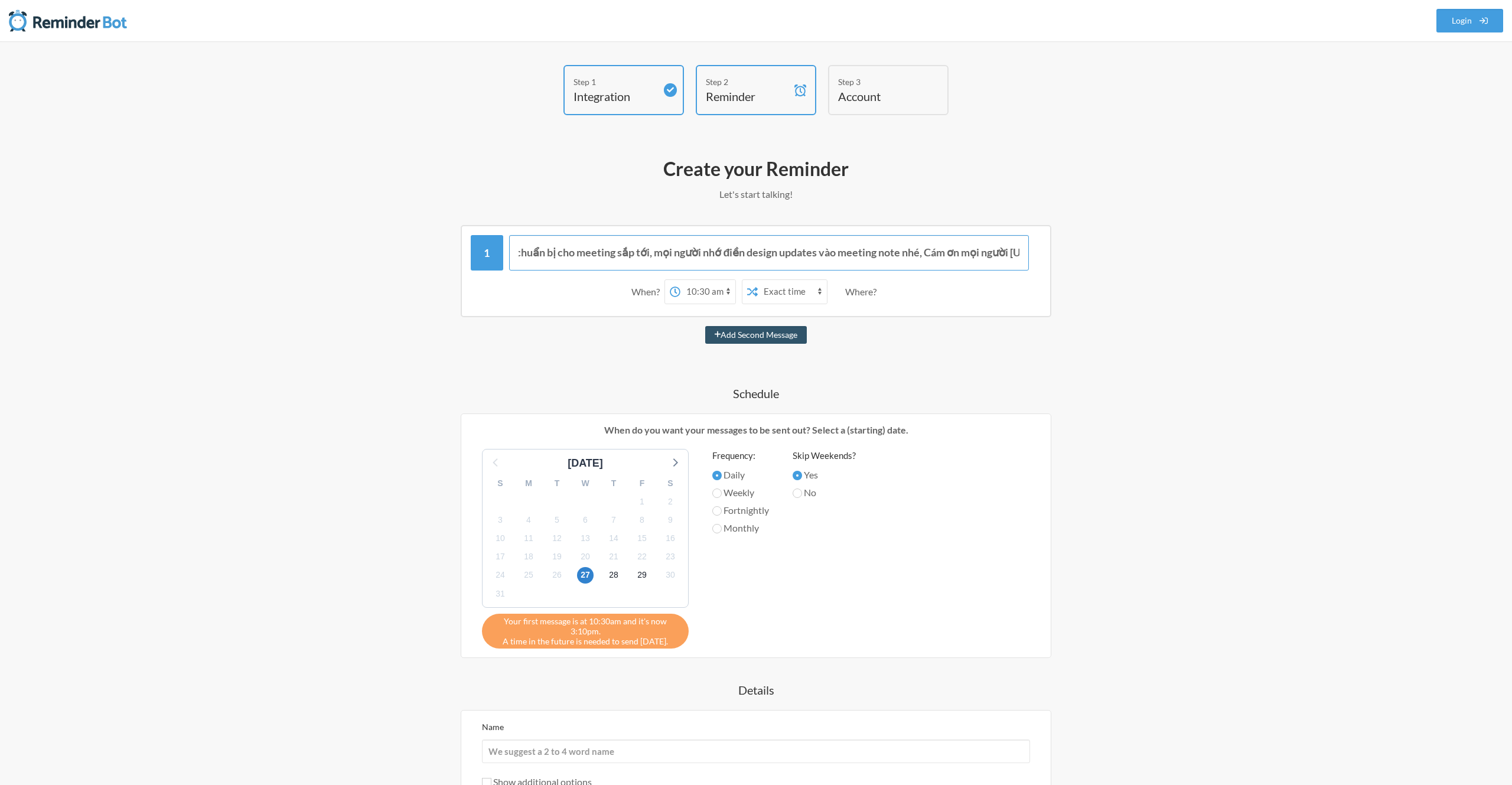
click at [893, 260] on input "Hi @all Để chuẩn bị cho meeting sắp tới, mọi người nhớ điền design updates vào …" at bounding box center [769, 253] width 520 height 36
click at [961, 256] on input "Hi @all Để chuẩn bị cho meeting sắp tới, mọi người nhớ điền design updates vào …" at bounding box center [769, 253] width 520 height 36
drag, startPoint x: 763, startPoint y: 251, endPoint x: 990, endPoint y: 250, distance: 227.0
click at [990, 250] on input "Hi @all Để chuẩn bị cho meeting sắp tới, mọi người nhớ điền design updates vào …" at bounding box center [769, 253] width 520 height 36
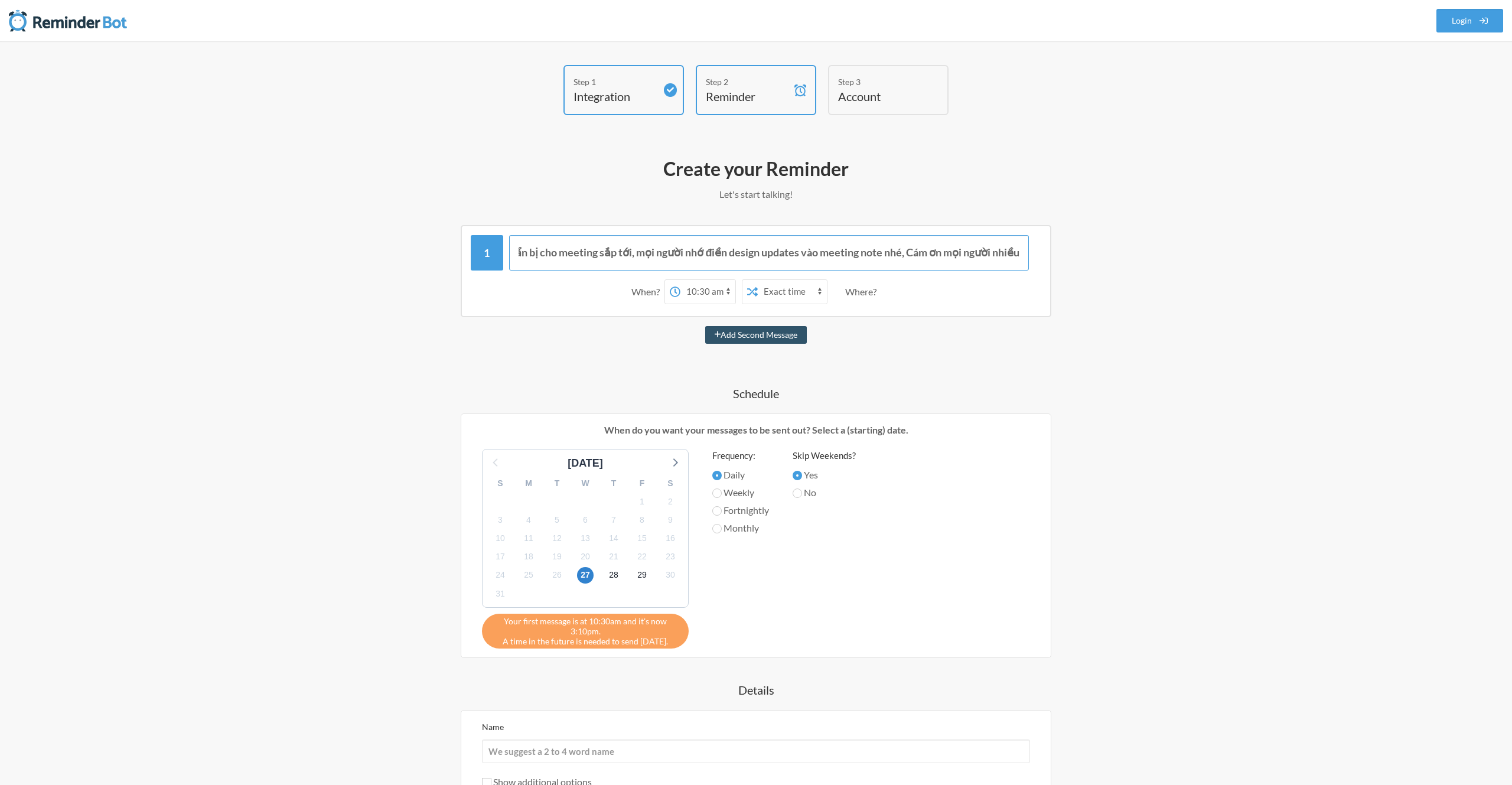
scroll to position [0, 77]
click at [1019, 252] on input "Hi @all Để chuẩn bị cho meeting sắp tới, mọi người nhớ điền design updates vào …" at bounding box center [769, 253] width 520 height 36
drag, startPoint x: 1016, startPoint y: 252, endPoint x: 1011, endPoint y: 260, distance: 9.4
click at [1015, 252] on input "Hi @all Để chuẩn bị cho meeting sắp tới, mọi người nhớ điền design updates vào …" at bounding box center [769, 253] width 520 height 36
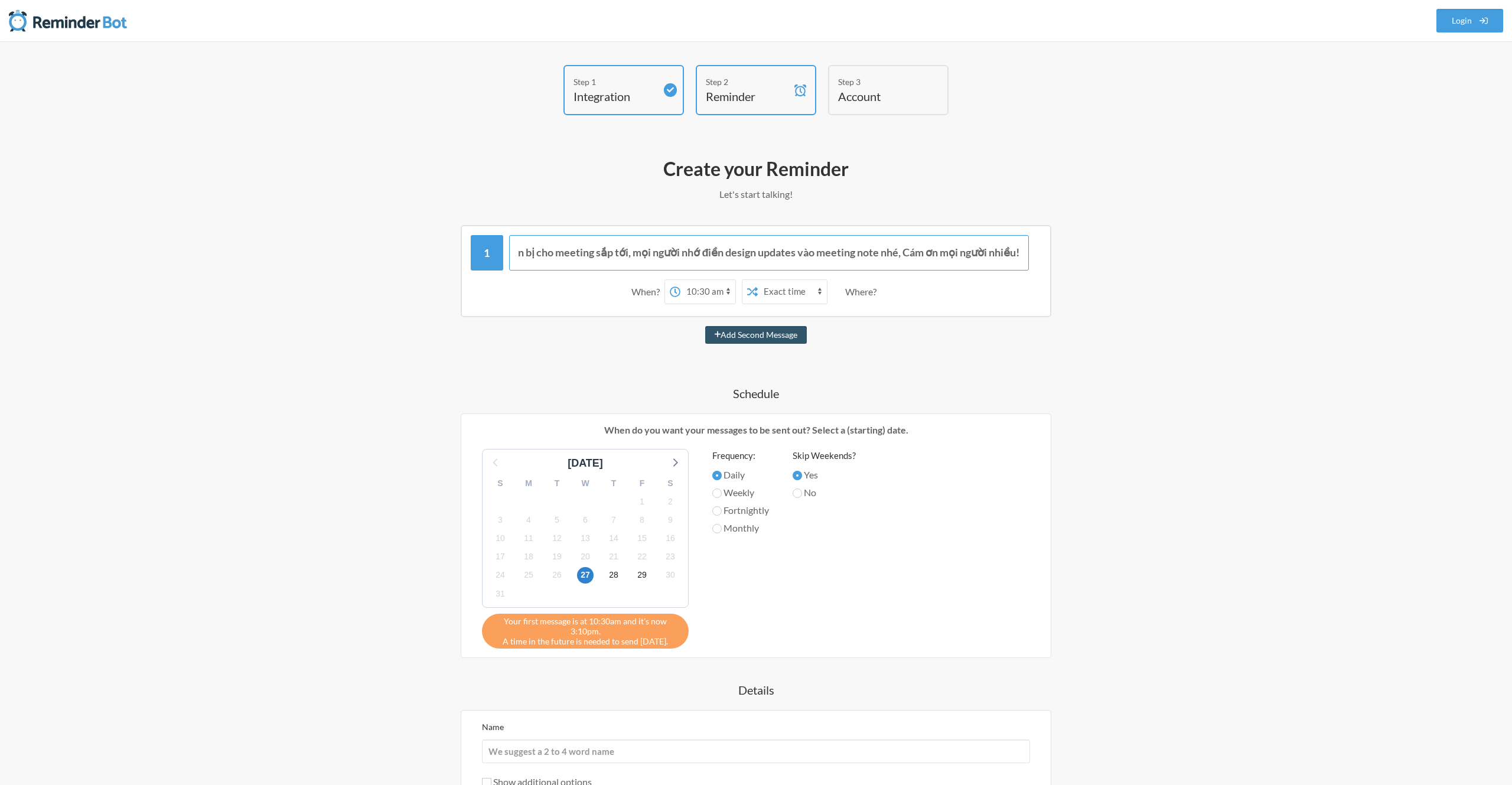
paste input "[URL][DOMAIN_NAME]"
type input "Hi @all Để chuẩn bị cho meeting sắp tới, mọi người nhớ điền design updates vào …"
click at [716, 493] on input "Weekly" at bounding box center [717, 493] width 9 height 9
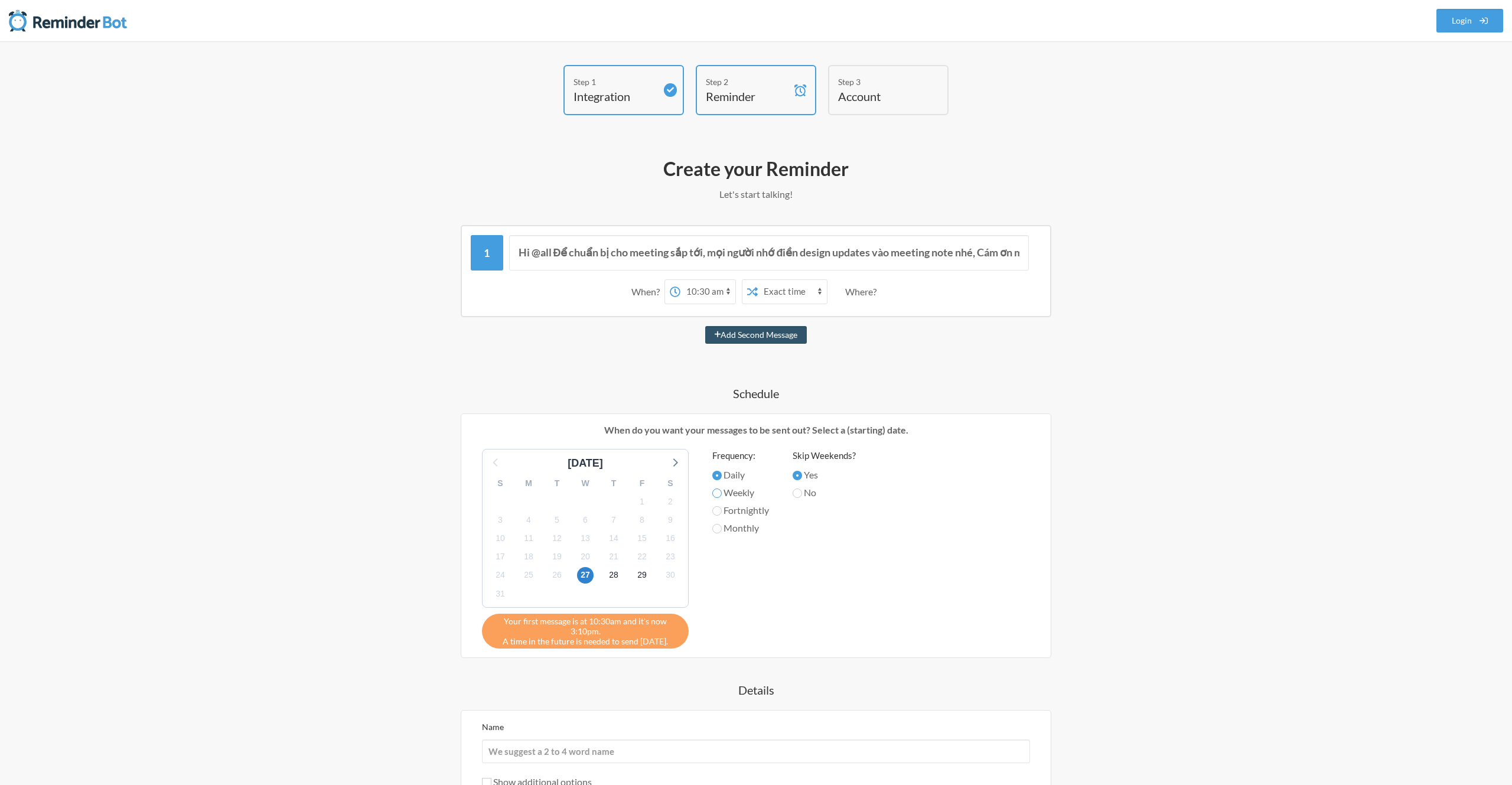
radio input "true"
click at [530, 577] on span "25" at bounding box center [528, 575] width 17 height 17
click at [675, 464] on icon at bounding box center [674, 461] width 15 height 15
click at [530, 504] on span "1" at bounding box center [528, 501] width 17 height 17
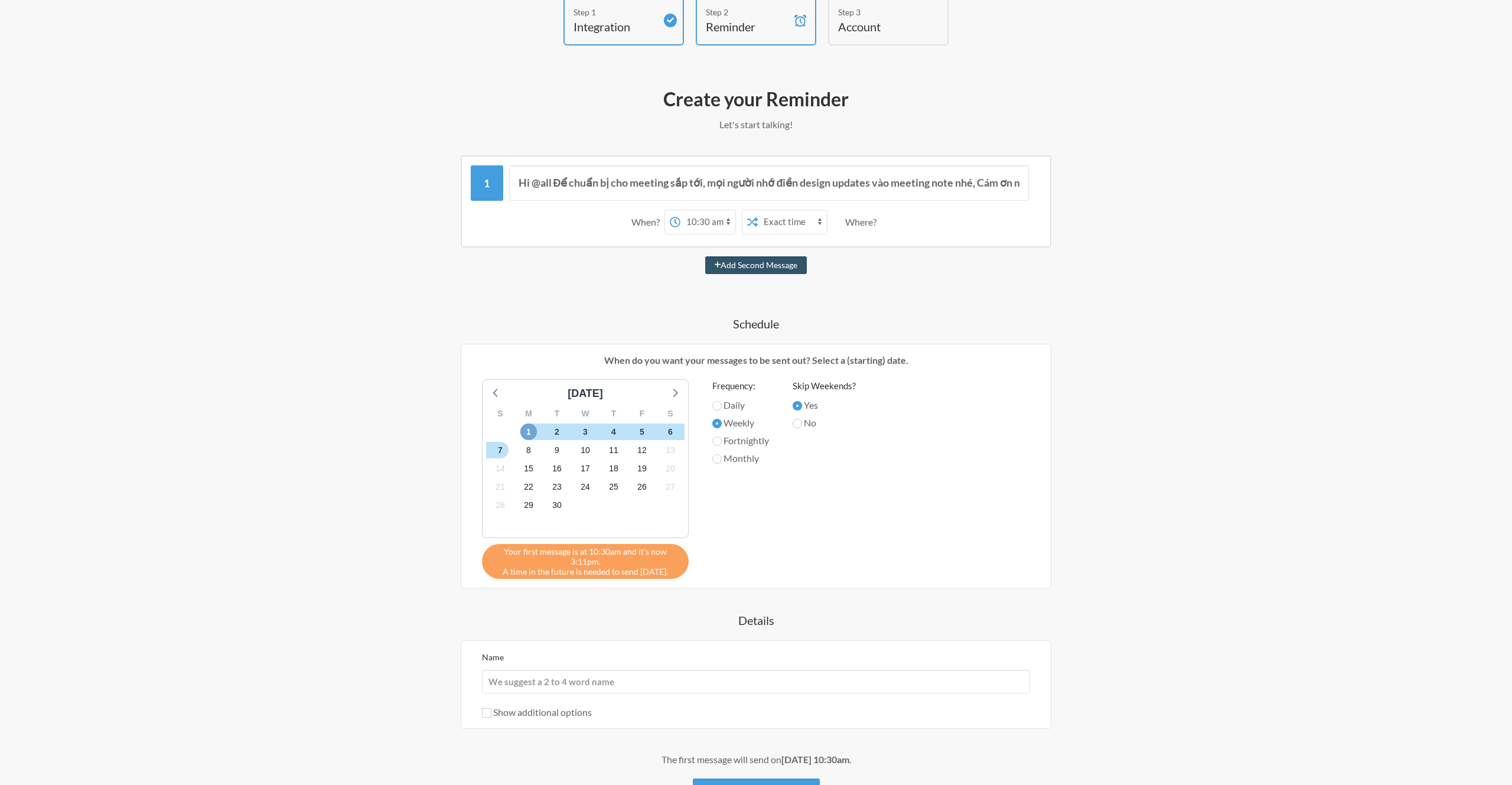
scroll to position [71, 0]
click at [872, 222] on div "Where?" at bounding box center [863, 221] width 36 height 25
click at [877, 221] on div "Where?" at bounding box center [863, 221] width 36 height 25
drag, startPoint x: 875, startPoint y: 211, endPoint x: 871, endPoint y: 222, distance: 11.7
click at [875, 212] on div "Where?" at bounding box center [863, 220] width 36 height 25
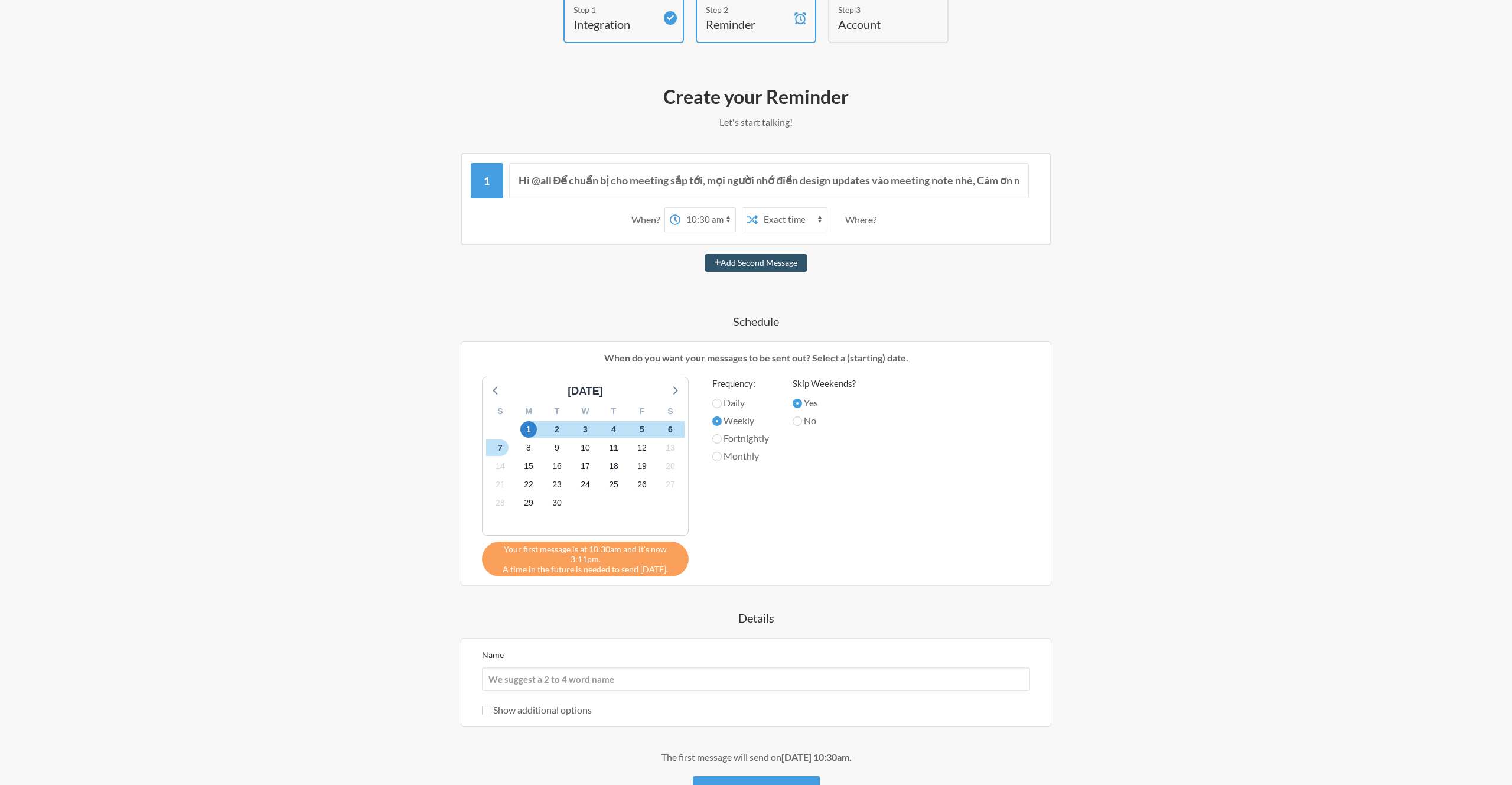
scroll to position [74, 0]
click at [871, 222] on div "Where?" at bounding box center [863, 218] width 36 height 25
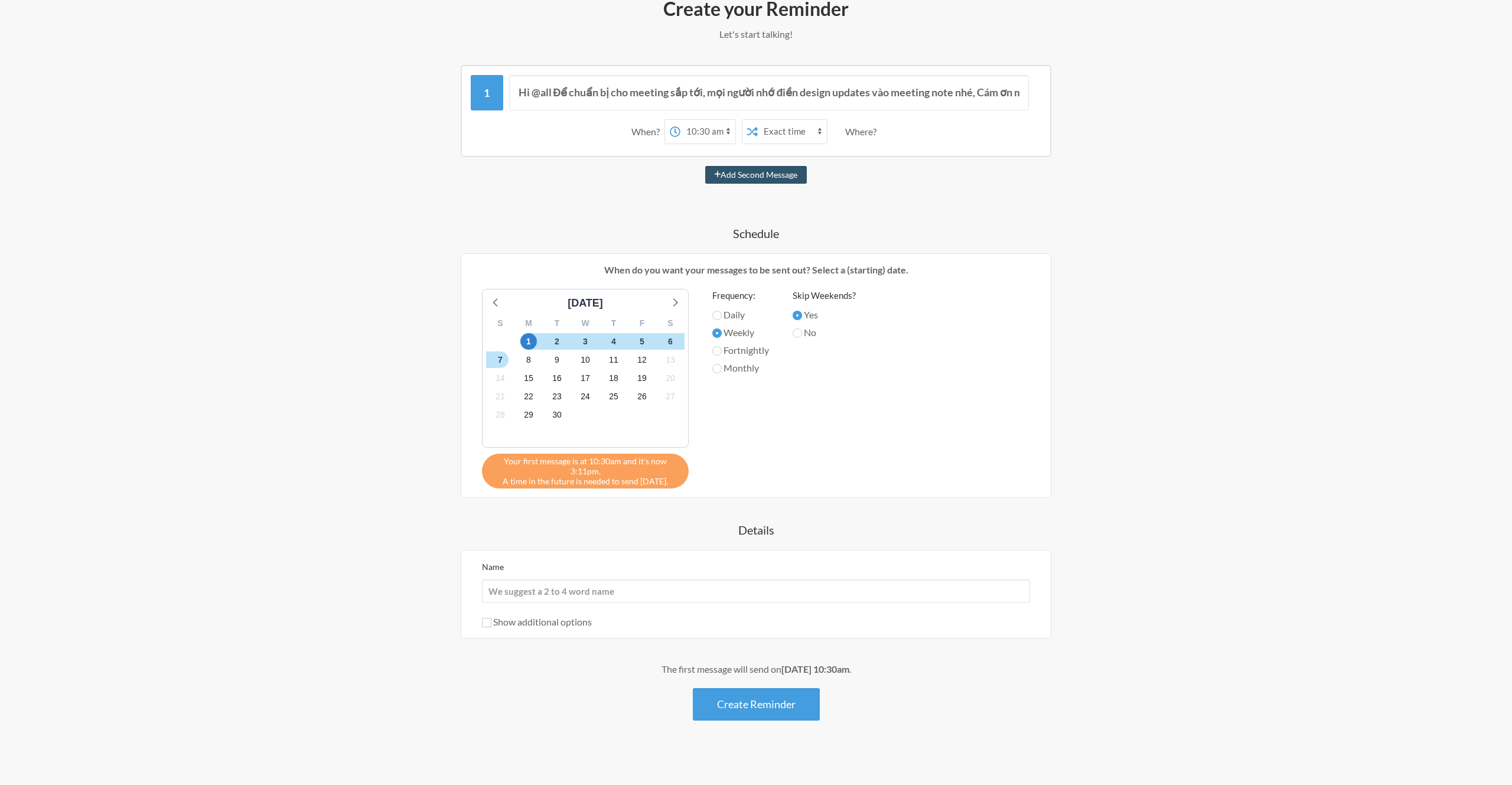
scroll to position [166, 0]
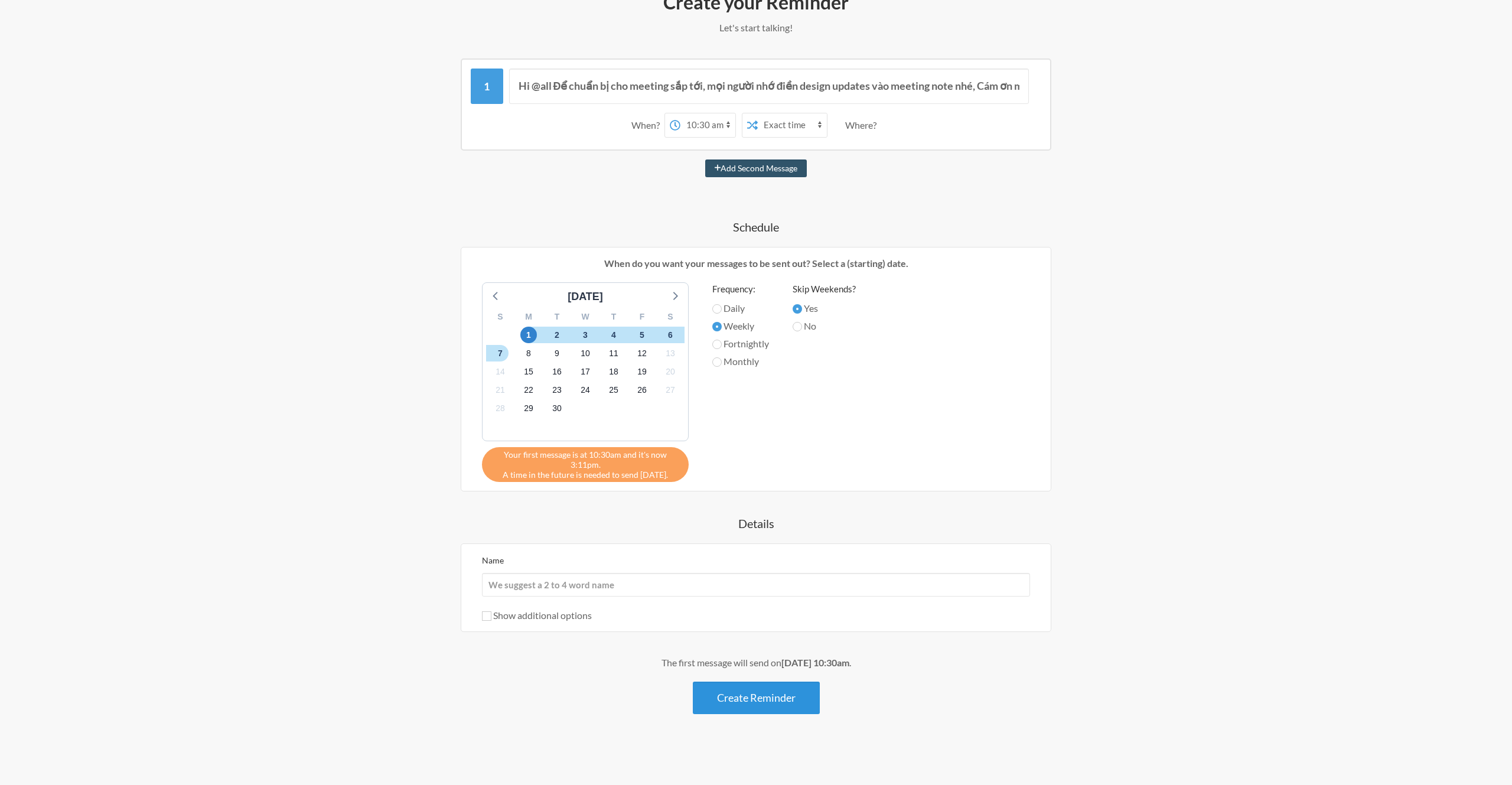
click at [765, 703] on button "Create Reminder" at bounding box center [756, 697] width 127 height 32
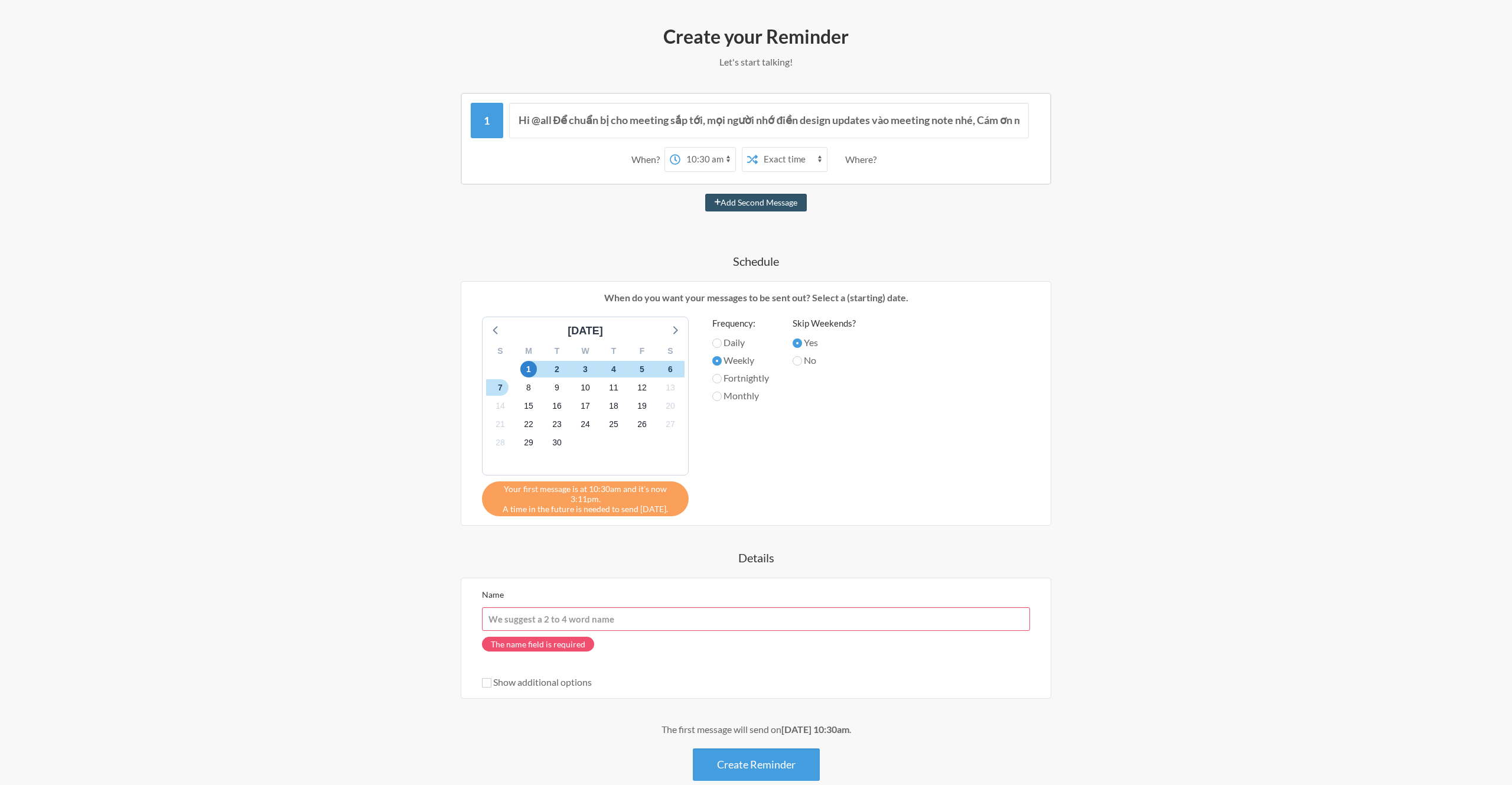
scroll to position [199, 0]
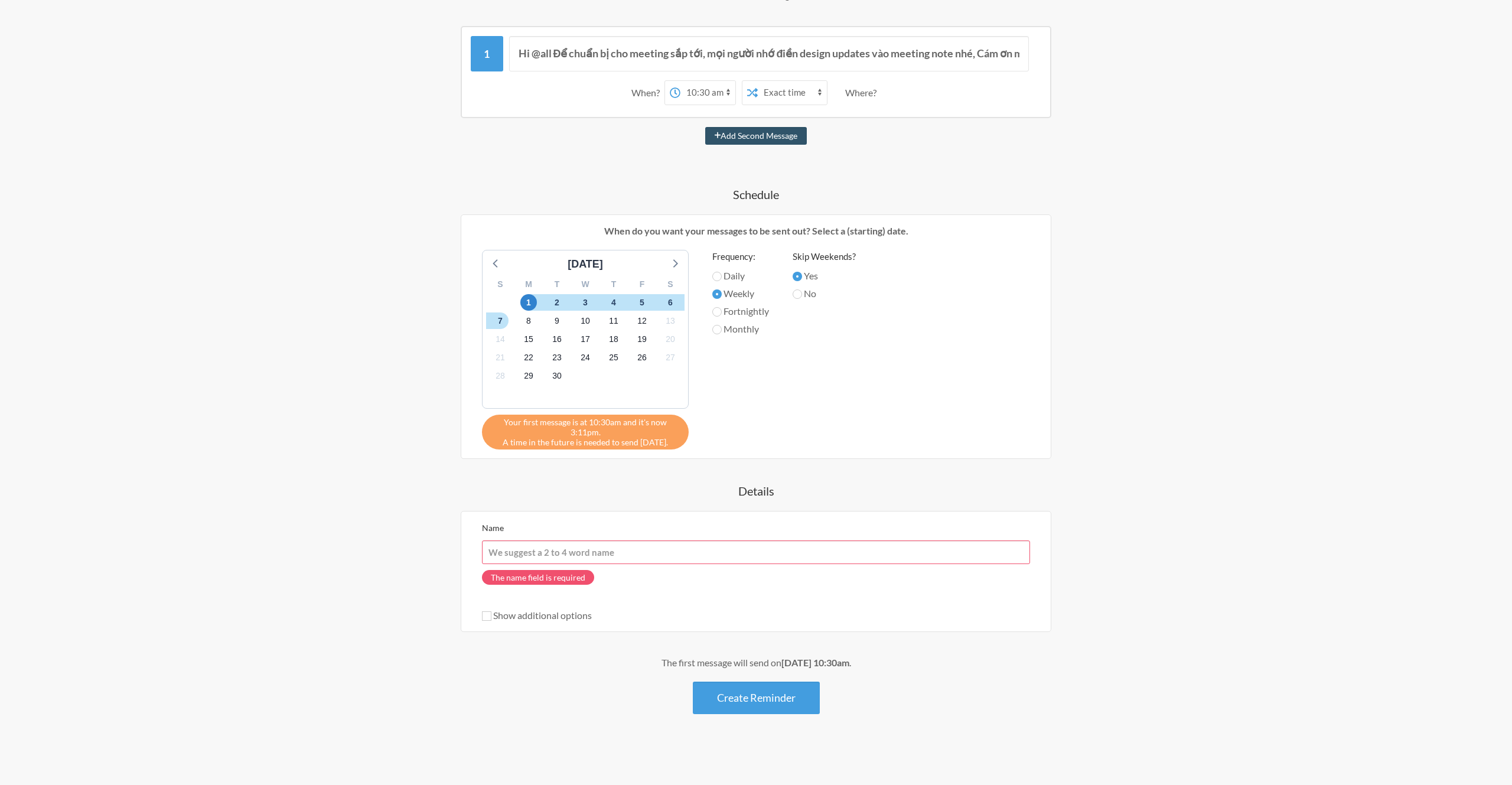
click at [546, 557] on input "Name" at bounding box center [756, 553] width 548 height 24
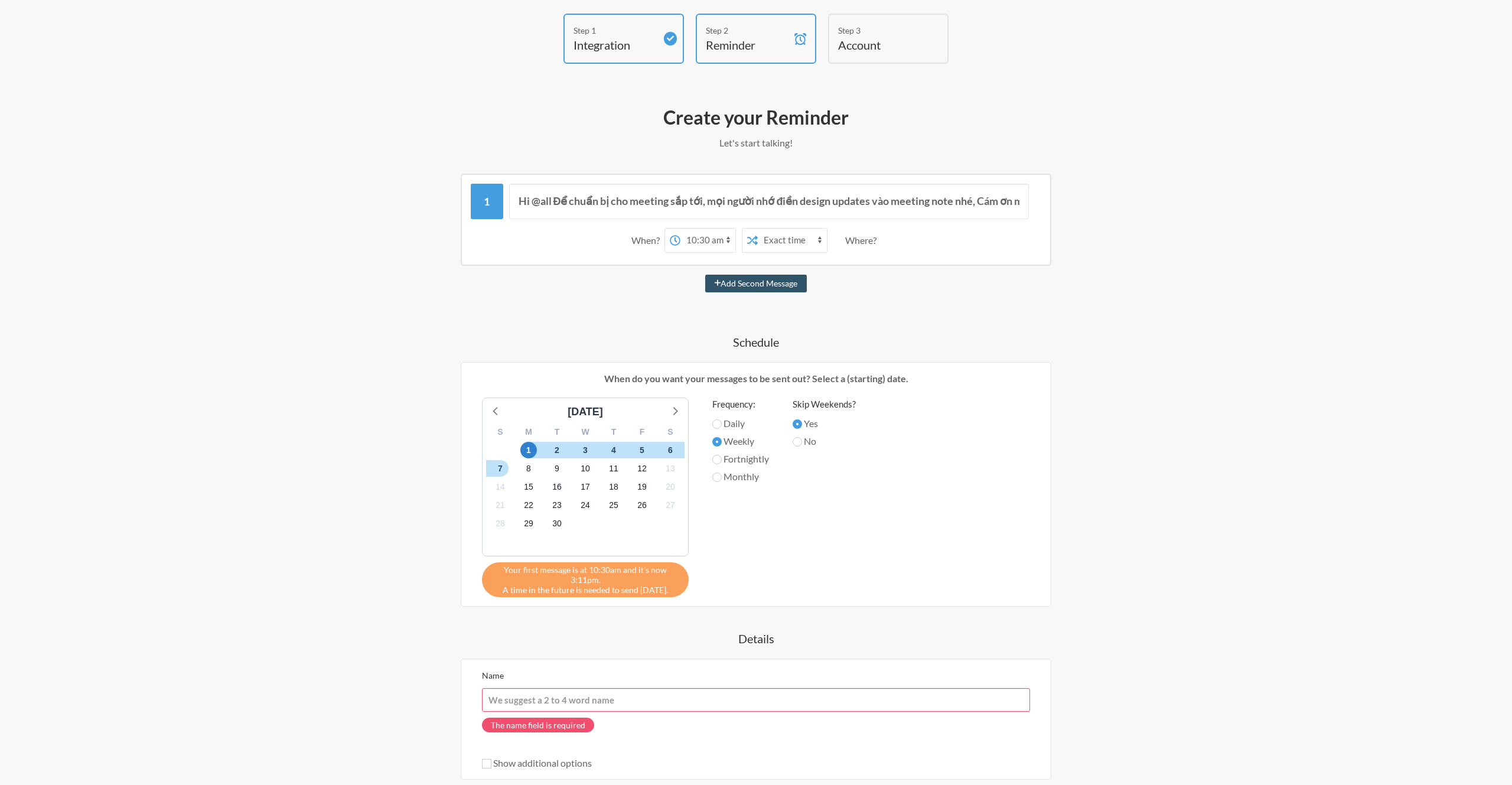
scroll to position [48, 0]
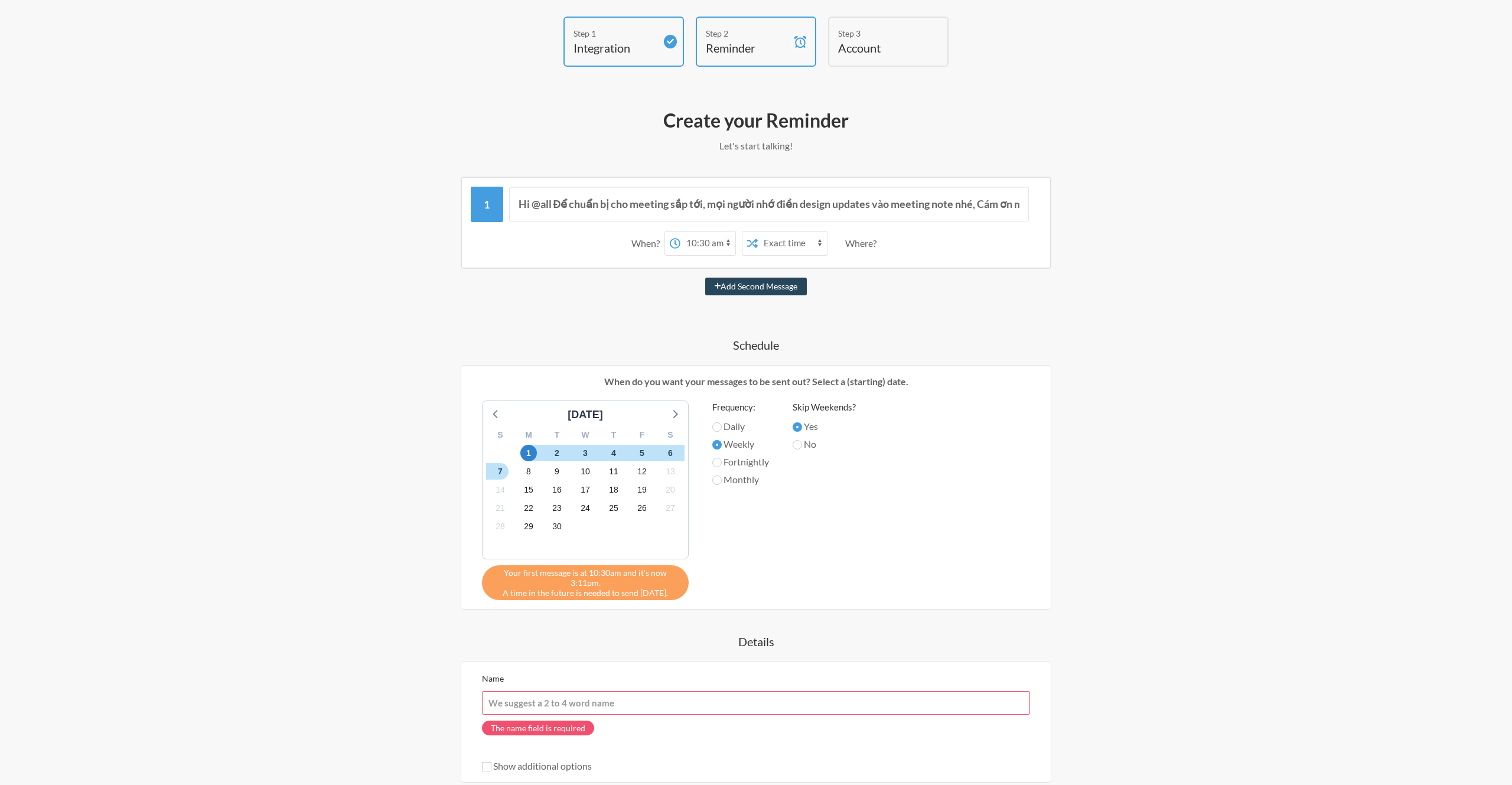
click at [785, 290] on button "Add Second Message" at bounding box center [756, 286] width 102 height 18
select select "11:30:00"
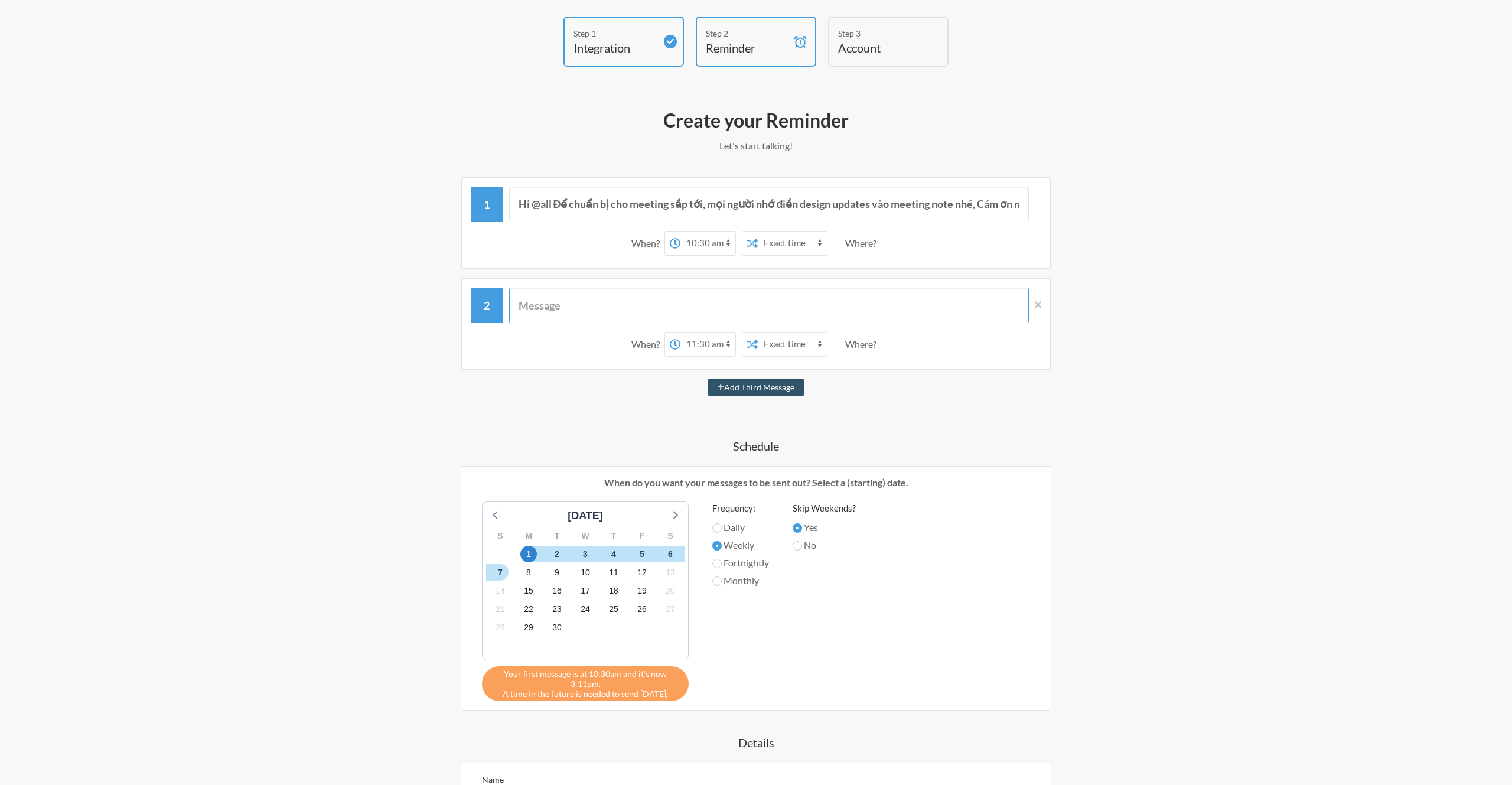
click at [576, 309] on input "text" at bounding box center [769, 306] width 520 height 36
click at [552, 204] on input "Hi @all Để chuẩn bị cho meeting sắp tới, mọi người nhớ điền design updates vào …" at bounding box center [769, 205] width 520 height 36
click at [553, 204] on input "Hi @all Để chuẩn bị cho meeting sắp tới, mọi người nhớ điền design updates vào …" at bounding box center [769, 205] width 520 height 36
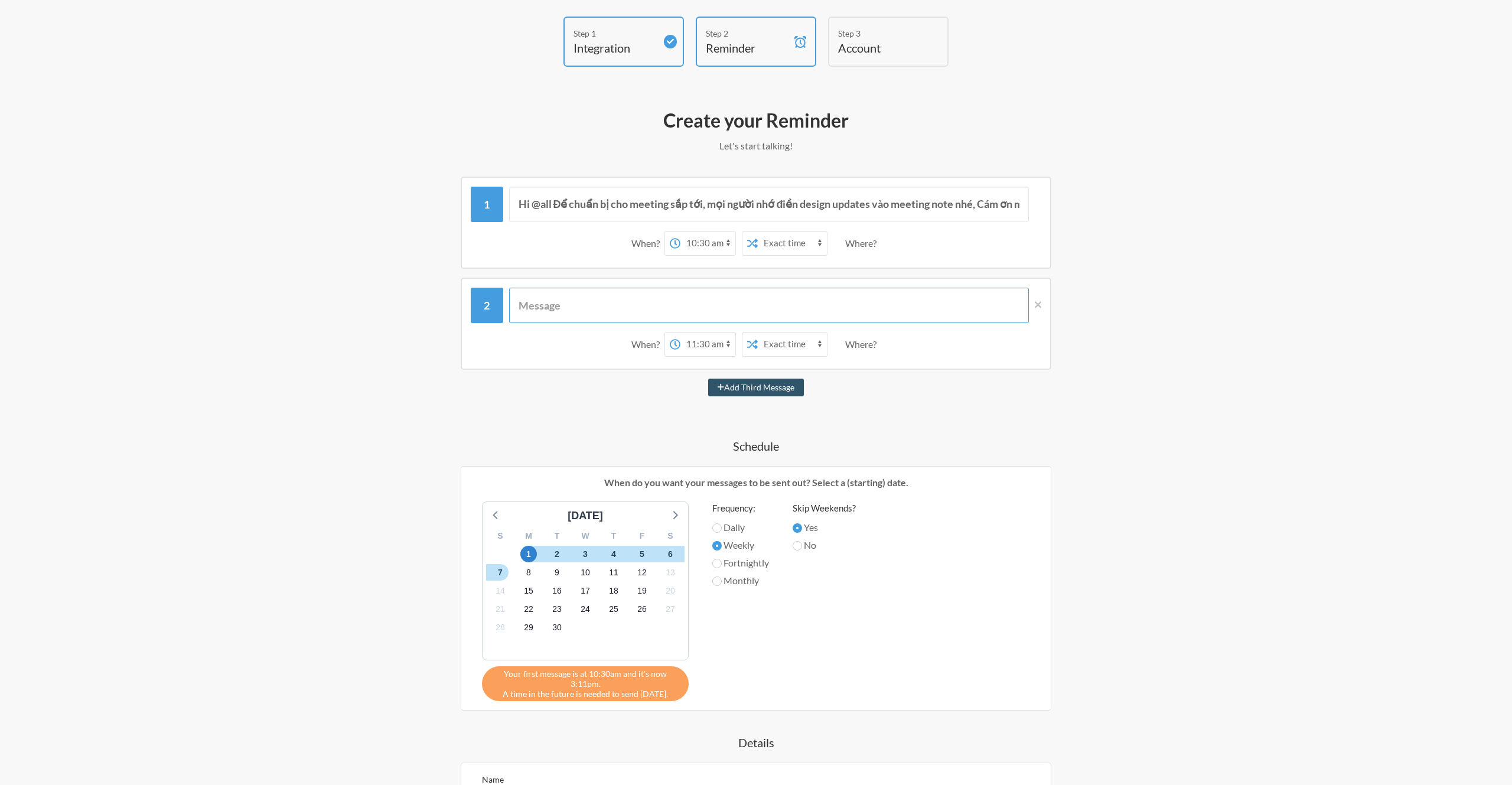
click at [569, 300] on input "text" at bounding box center [769, 306] width 520 height 36
paste input "Hi @all Để chuẩn bị cho meeting sắp tới, mọi người nhớ điền design updates vào …"
type input "Hi @all Để chuẩn bị cho meeting sắp tới, mọi người nhớ điền design updates vào …"
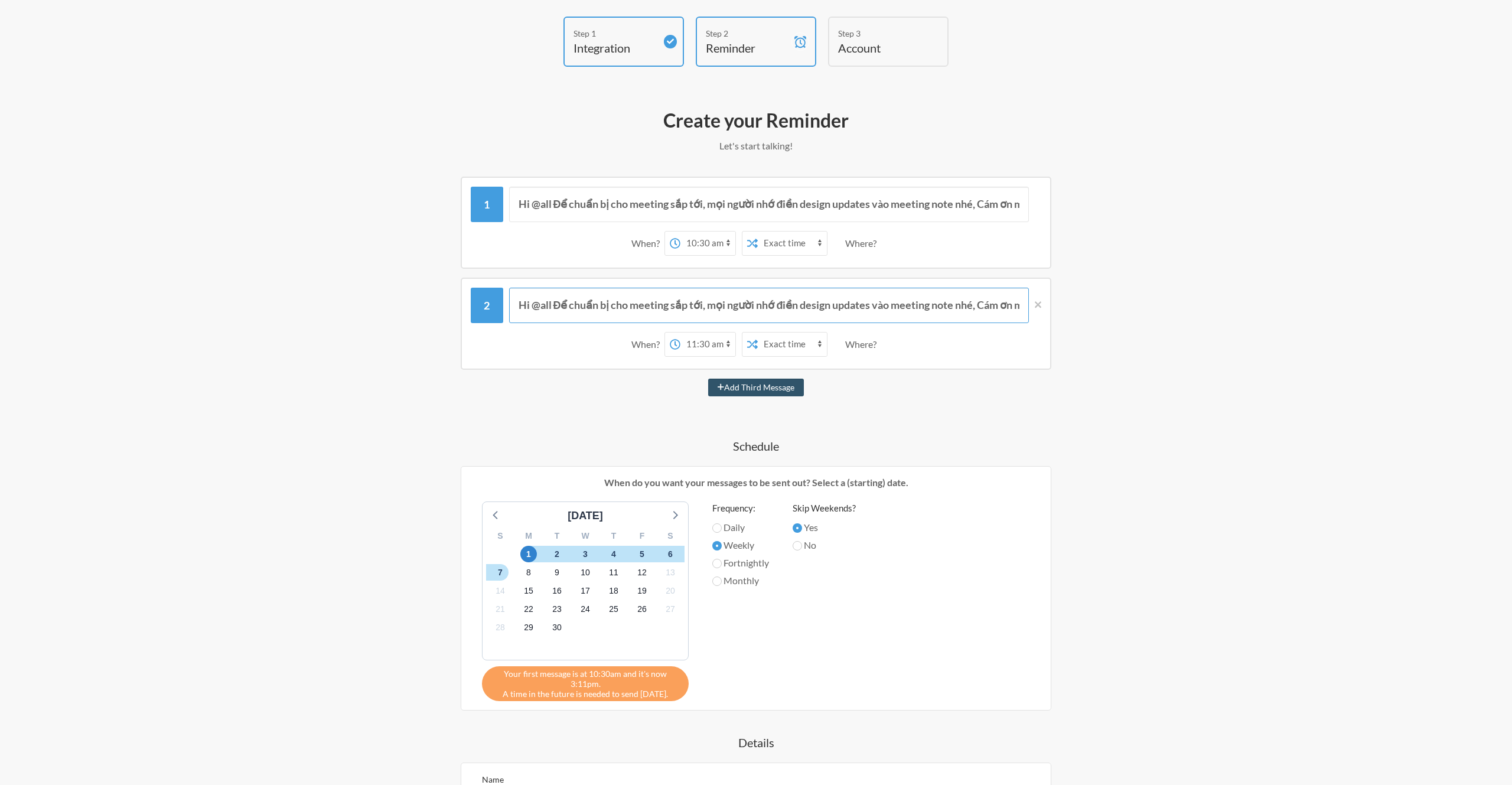
click at [938, 303] on input "Hi @all Để chuẩn bị cho meeting sắp tới, mọi người nhớ điền design updates vào …" at bounding box center [769, 306] width 520 height 36
drag, startPoint x: 982, startPoint y: 306, endPoint x: 1062, endPoint y: 311, distance: 80.2
click at [1062, 311] on div "Hi @all Để chuẩn bị cho meeting sắp tới, mọi người nhớ điền design updates vào …" at bounding box center [756, 324] width 685 height 92
drag, startPoint x: 877, startPoint y: 309, endPoint x: 961, endPoint y: 311, distance: 84.0
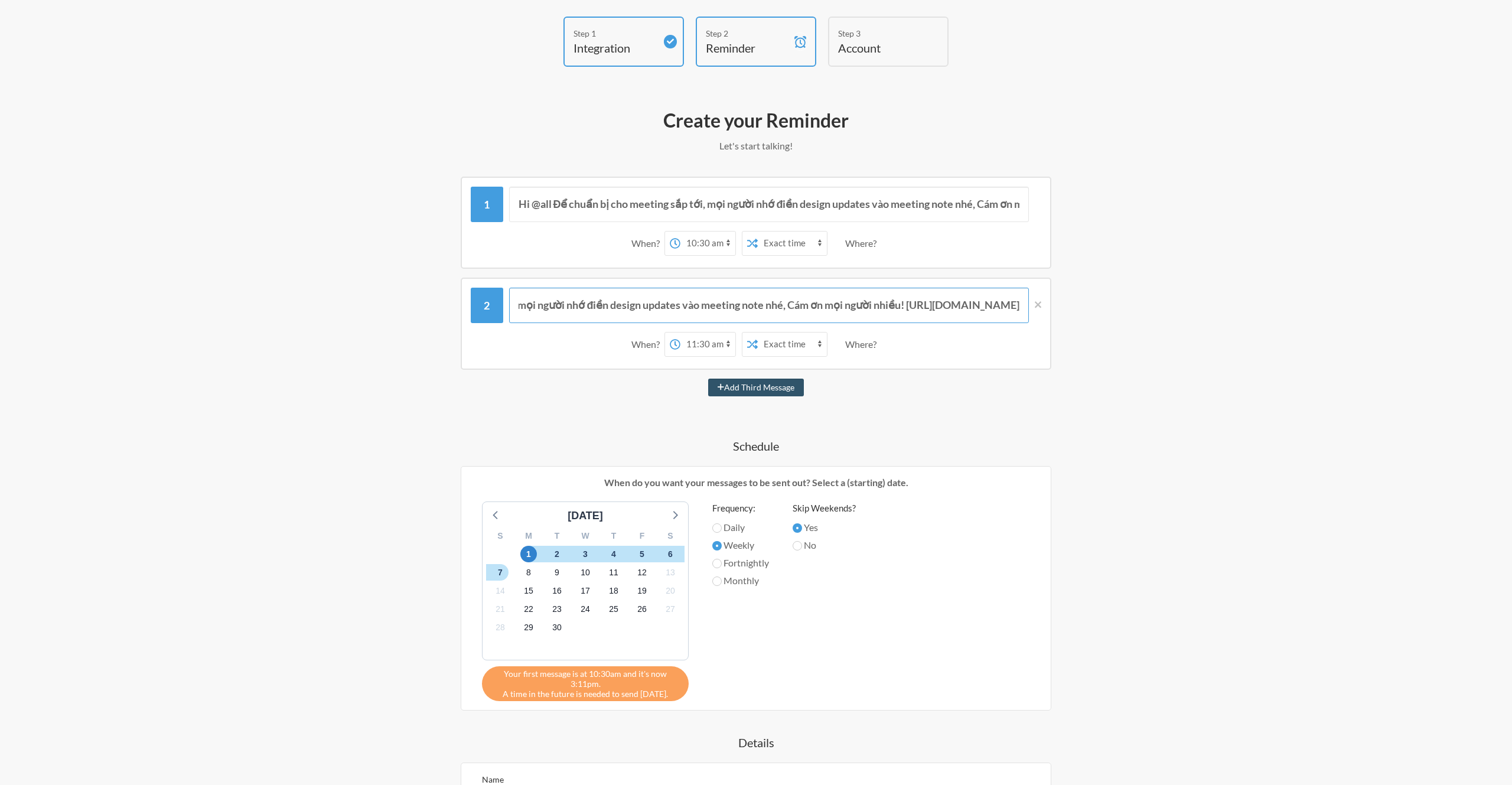
click at [877, 309] on input "Hi @all Để chuẩn bị cho meeting sắp tới, mọi người nhớ điền design updates vào …" at bounding box center [769, 306] width 520 height 36
drag, startPoint x: 1017, startPoint y: 305, endPoint x: 781, endPoint y: 307, distance: 236.0
click at [781, 307] on input "Hi @all Để chuẩn bị cho meeting sắp tới, mọi người nhớ điền design updates vào …" at bounding box center [769, 306] width 520 height 36
click at [726, 249] on select "12:00 am 12:15 am 12:30 am 12:45 am 1:00 am 1:15 am 1:30 am 1:45 am 2:00 am 2:1…" at bounding box center [708, 244] width 55 height 24
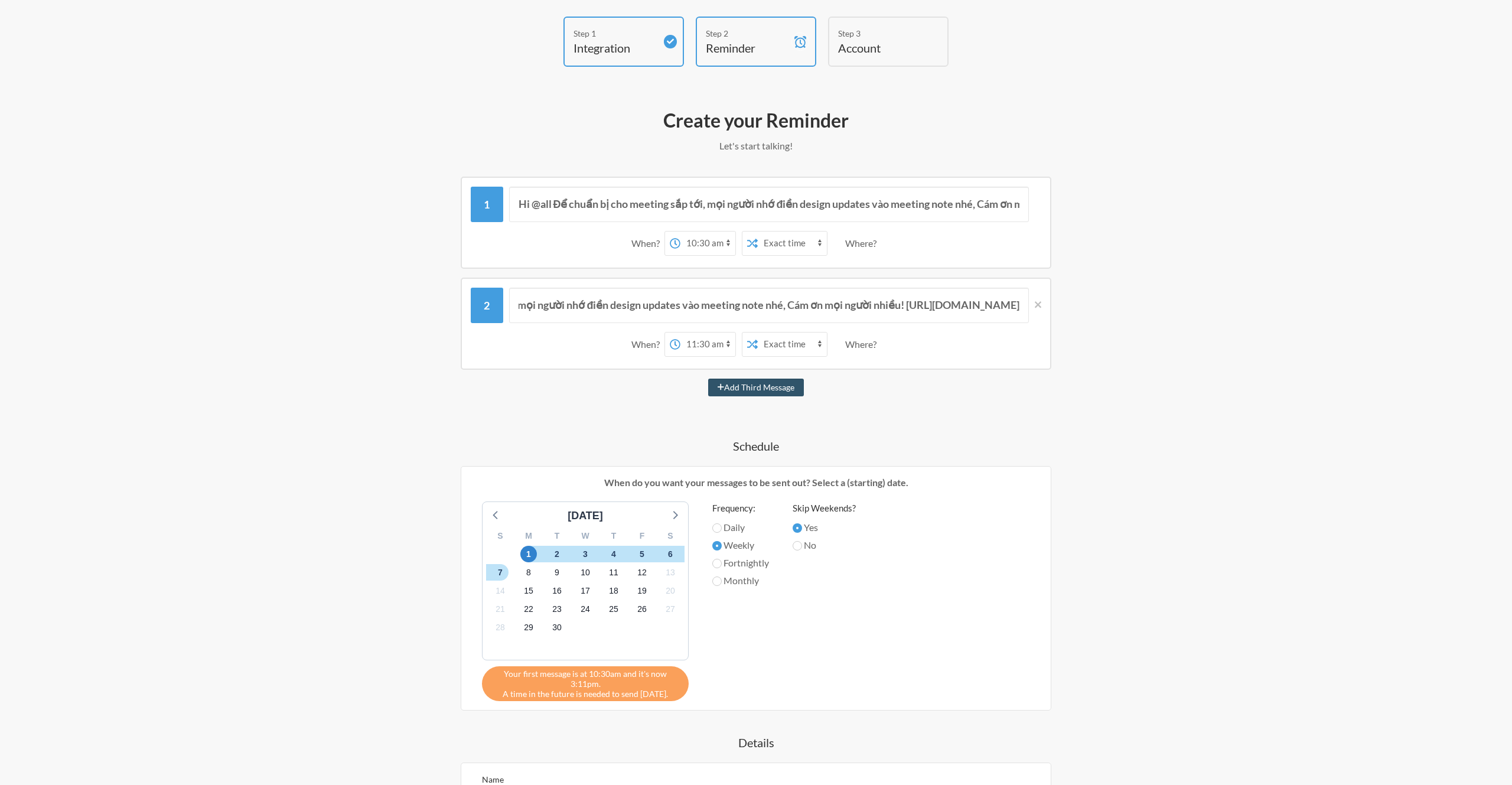
scroll to position [0, 0]
drag, startPoint x: 858, startPoint y: 244, endPoint x: 802, endPoint y: 244, distance: 56.0
click at [858, 244] on div "Where?" at bounding box center [863, 244] width 36 height 25
click at [798, 244] on select "Exact time Random time" at bounding box center [792, 244] width 69 height 24
click at [1039, 306] on icon at bounding box center [1038, 305] width 7 height 11
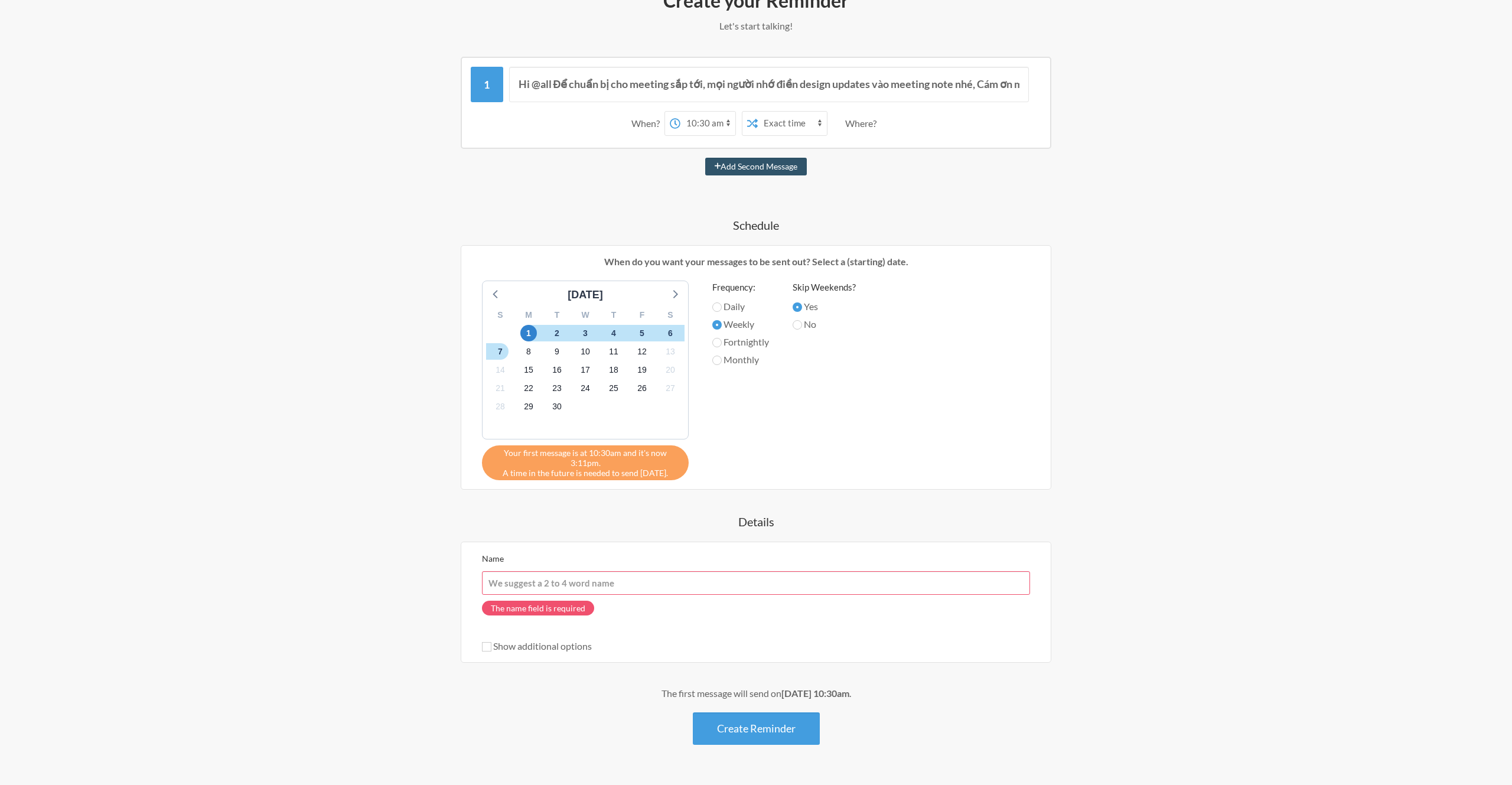
scroll to position [170, 0]
click at [495, 584] on input "Name" at bounding box center [756, 582] width 548 height 24
type input "B"
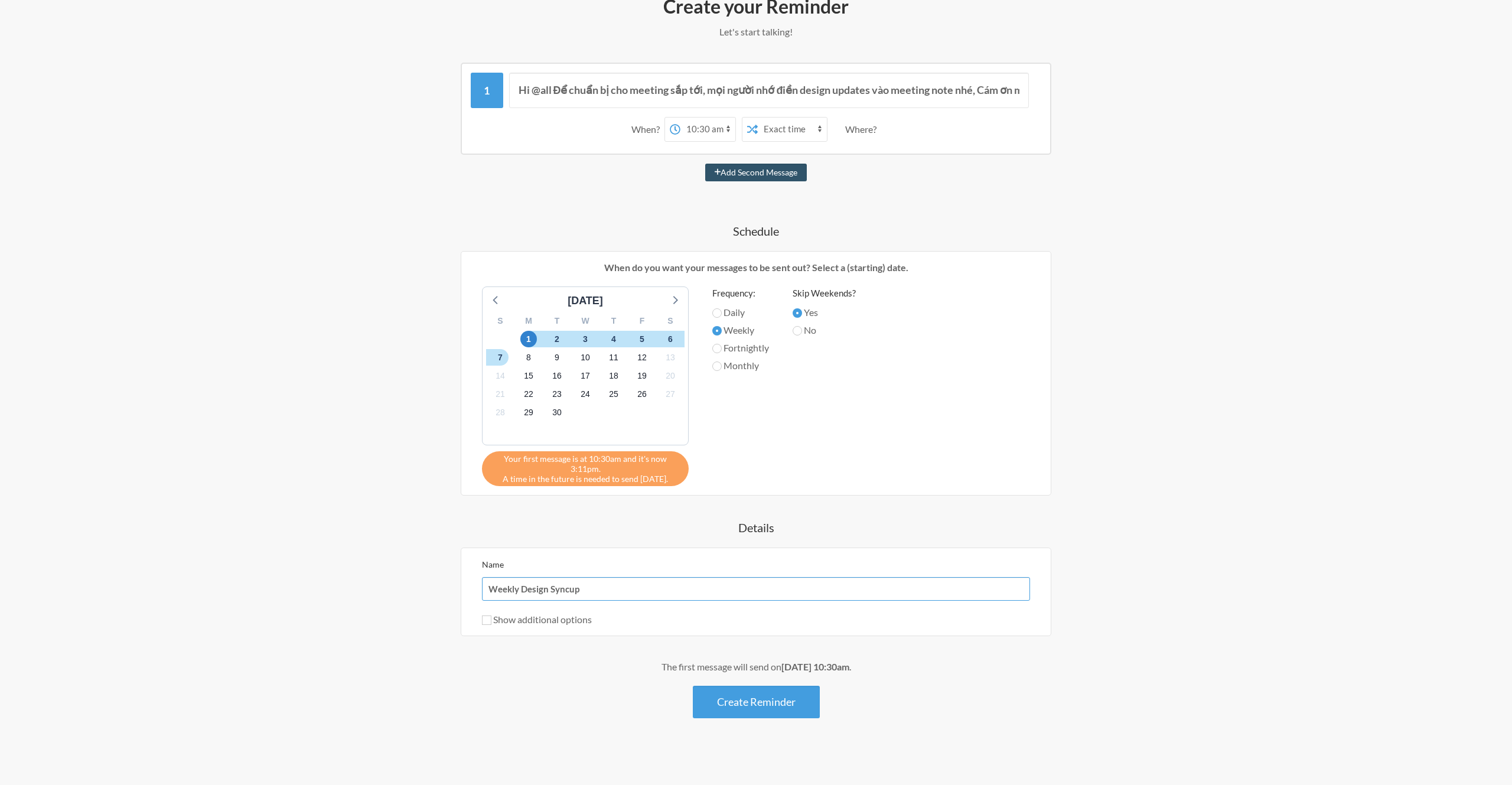
scroll to position [166, 0]
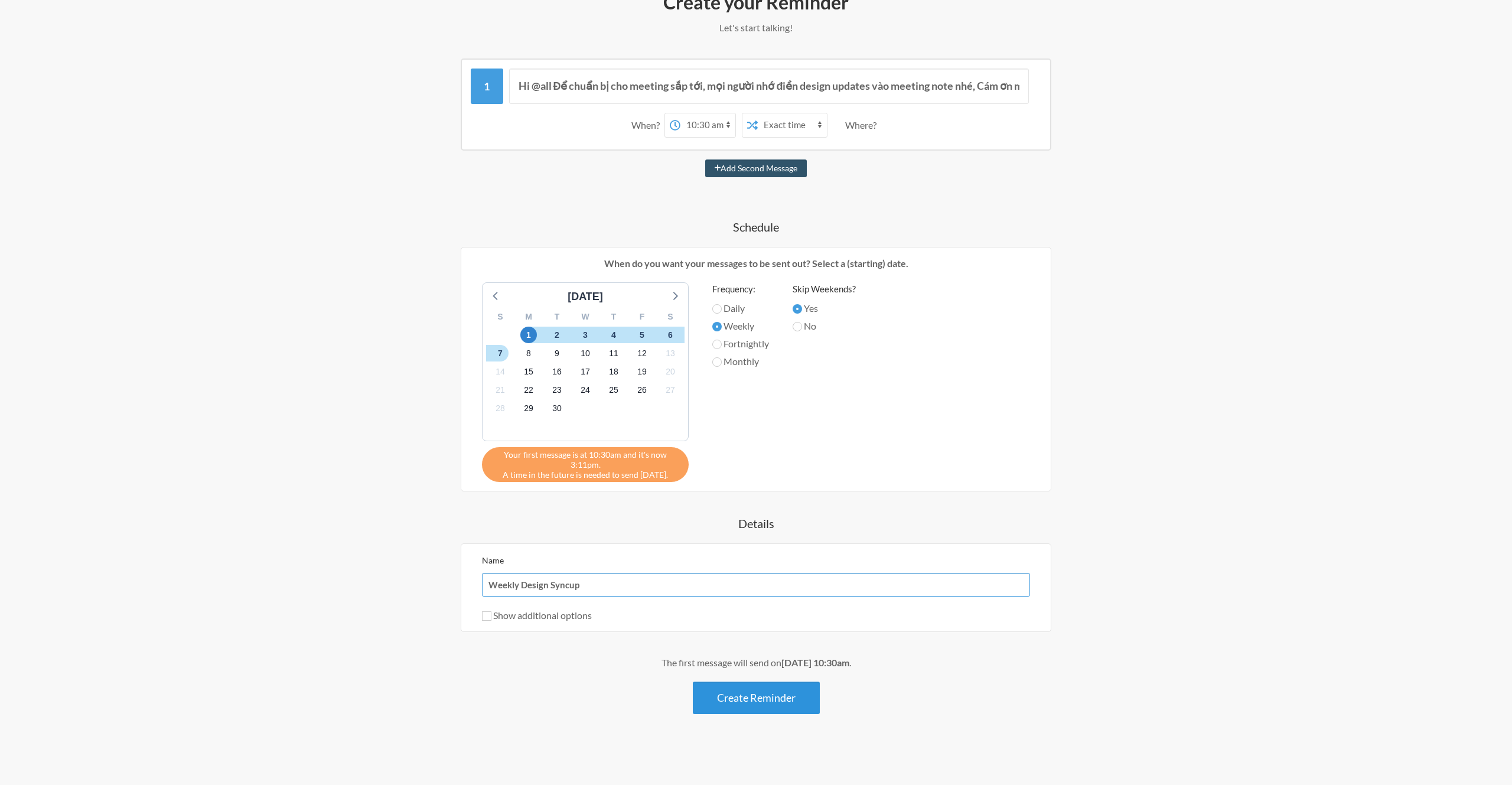
type input "Weekly Design Syncup"
click at [761, 697] on button "Create Reminder" at bounding box center [756, 697] width 127 height 32
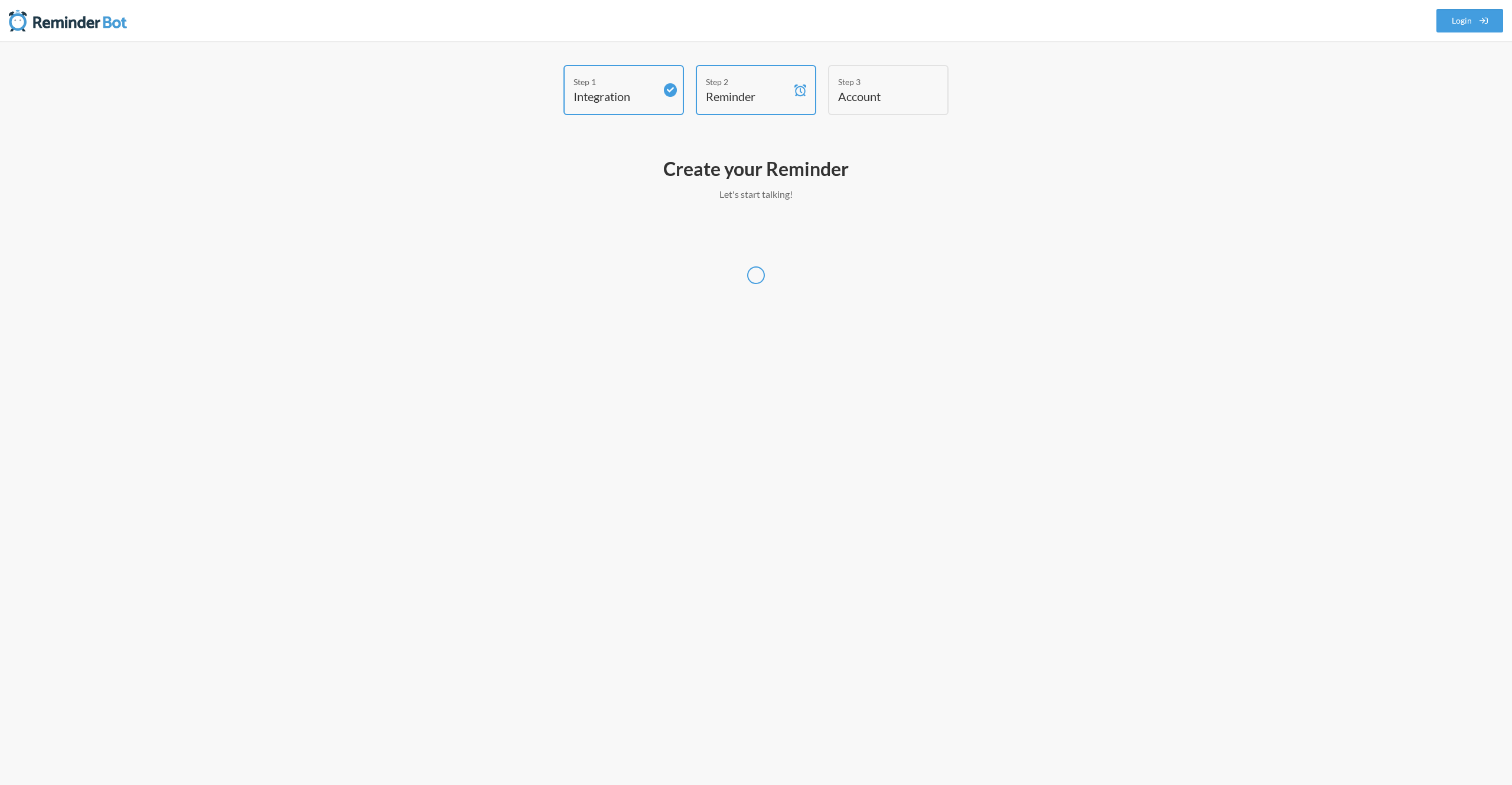
scroll to position [0, 0]
select select "UTC"
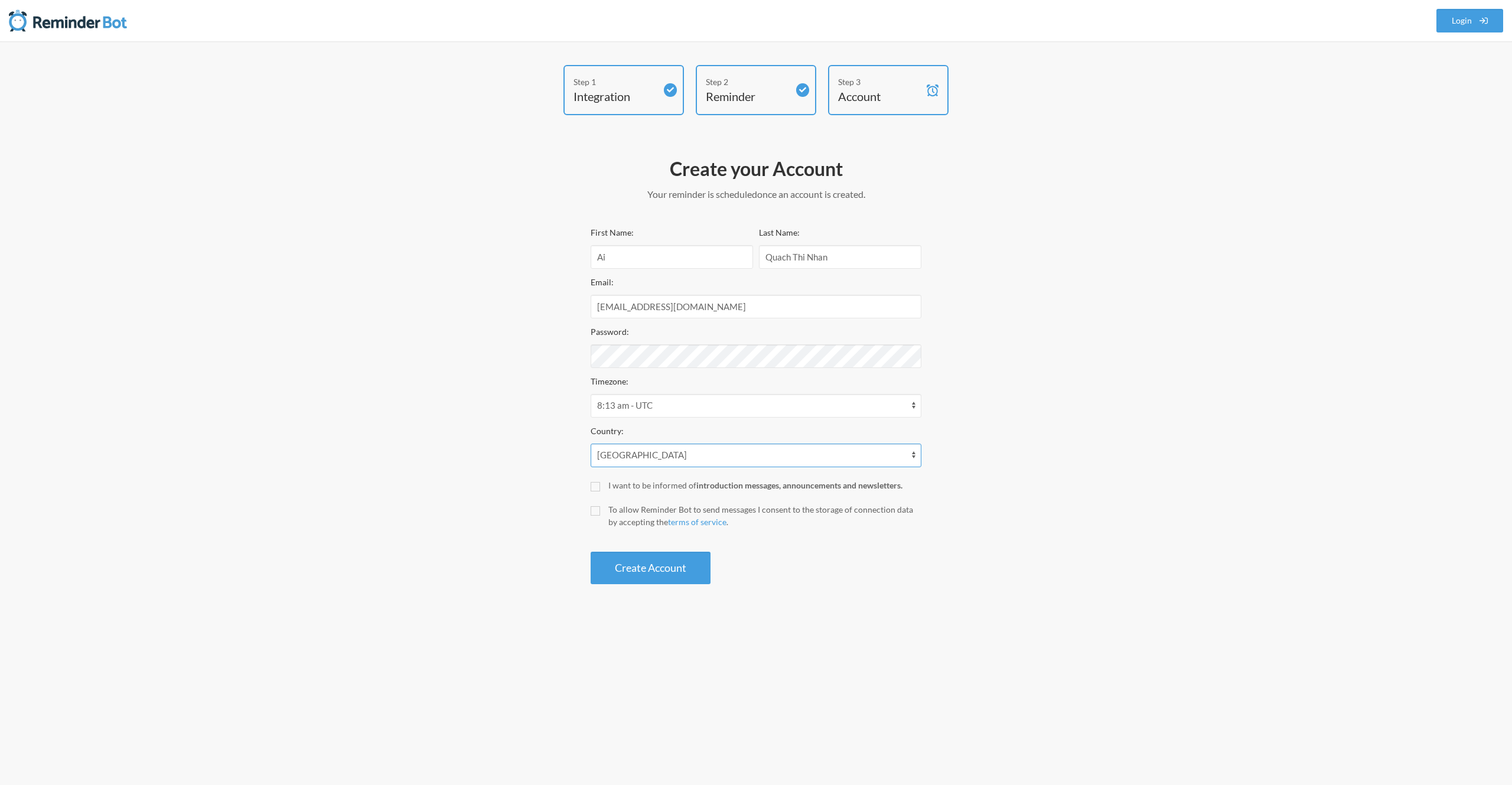
click at [610, 465] on select "[GEOGRAPHIC_DATA] [GEOGRAPHIC_DATA] [GEOGRAPHIC_DATA] [GEOGRAPHIC_DATA] [US_STA…" at bounding box center [756, 456] width 331 height 24
select select "VN"
click at [599, 510] on input "To allow Reminder Bot to send messages I consent to the storage of connection d…" at bounding box center [596, 511] width 9 height 9
checkbox input "true"
click at [658, 574] on button "Create Account" at bounding box center [651, 568] width 120 height 32
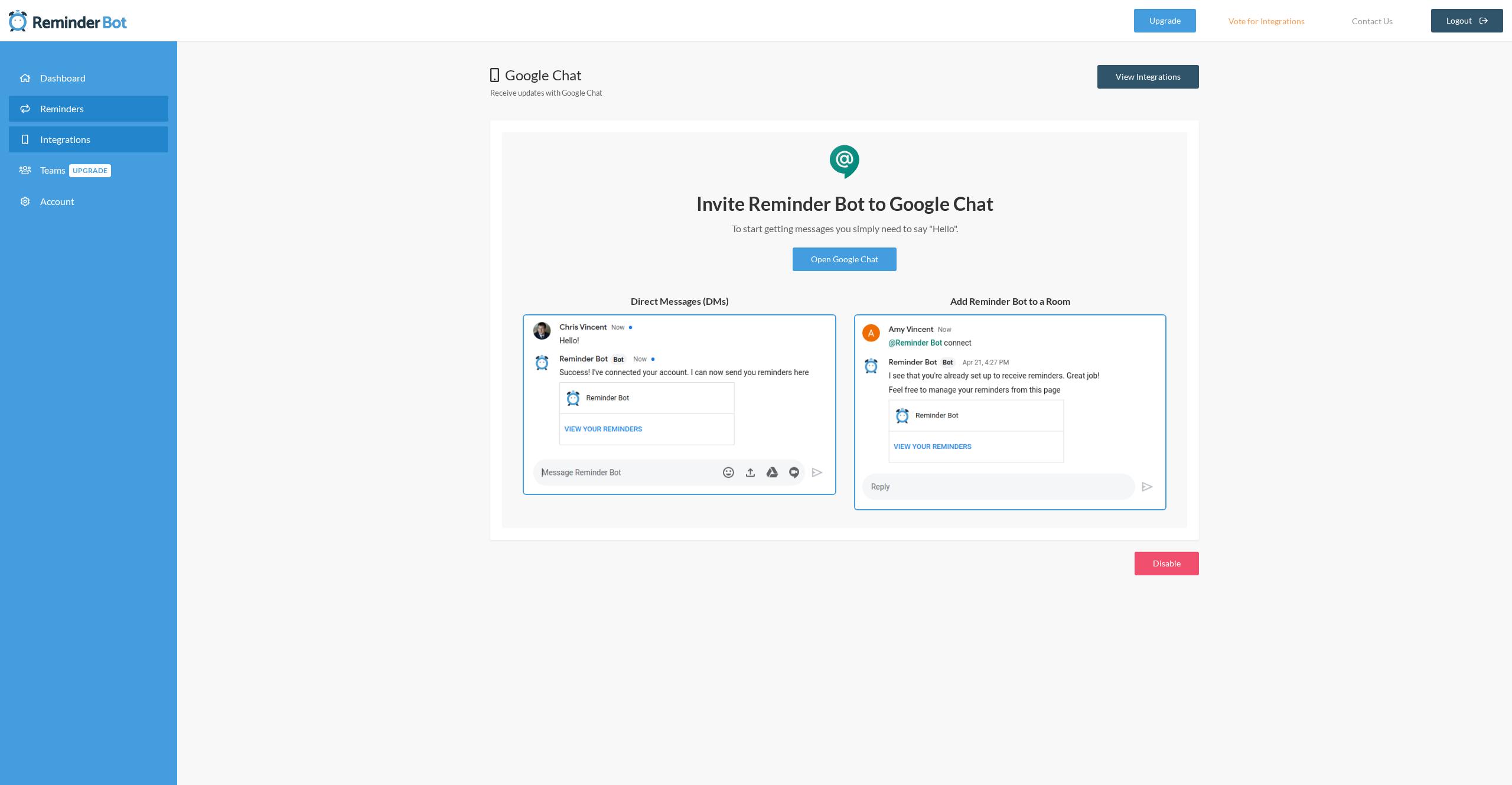
click at [83, 100] on link "Reminders" at bounding box center [88, 108] width 160 height 26
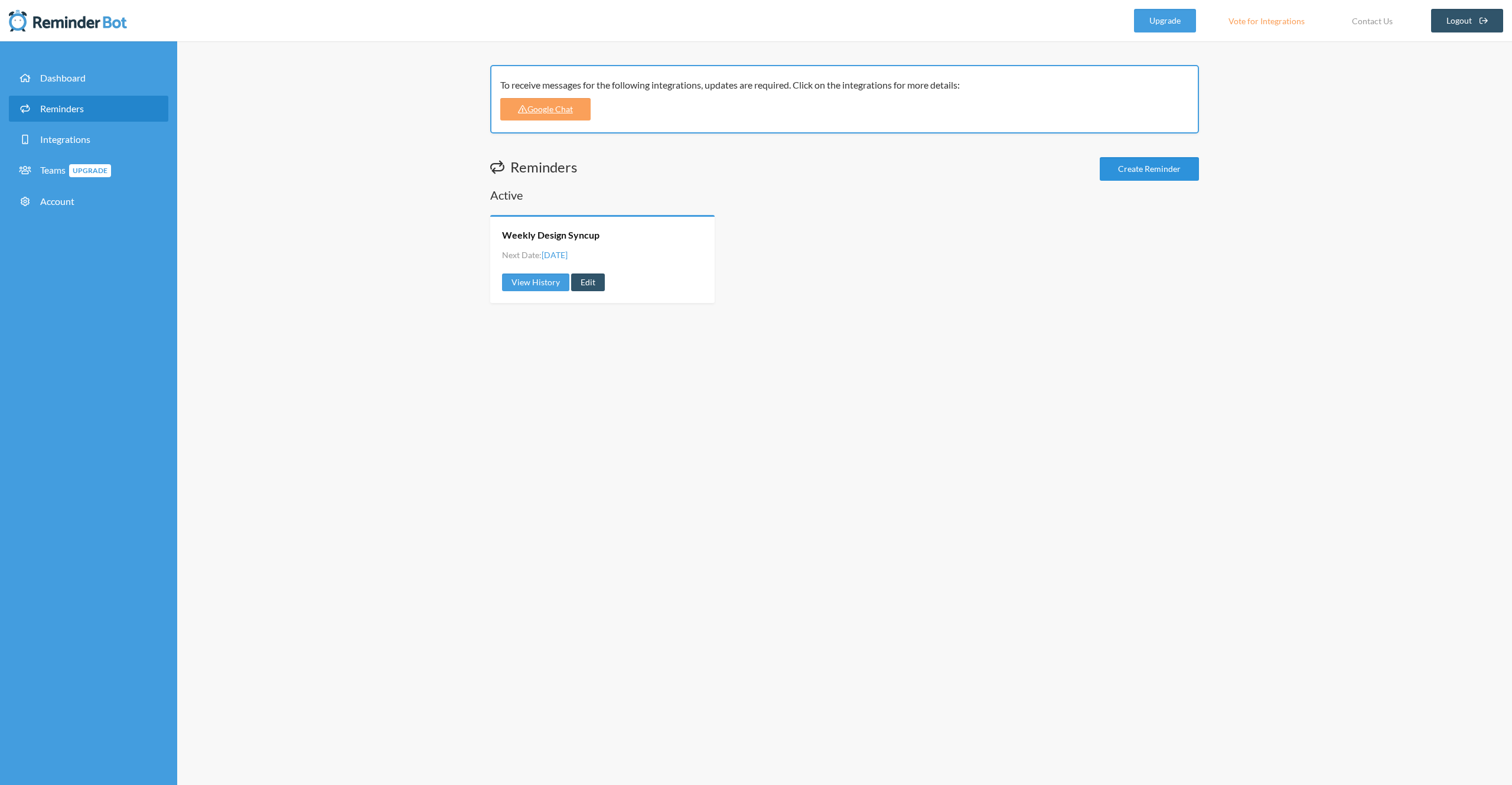
click at [1133, 168] on link "Create Reminder" at bounding box center [1150, 169] width 99 height 24
